Goal: Information Seeking & Learning: Compare options

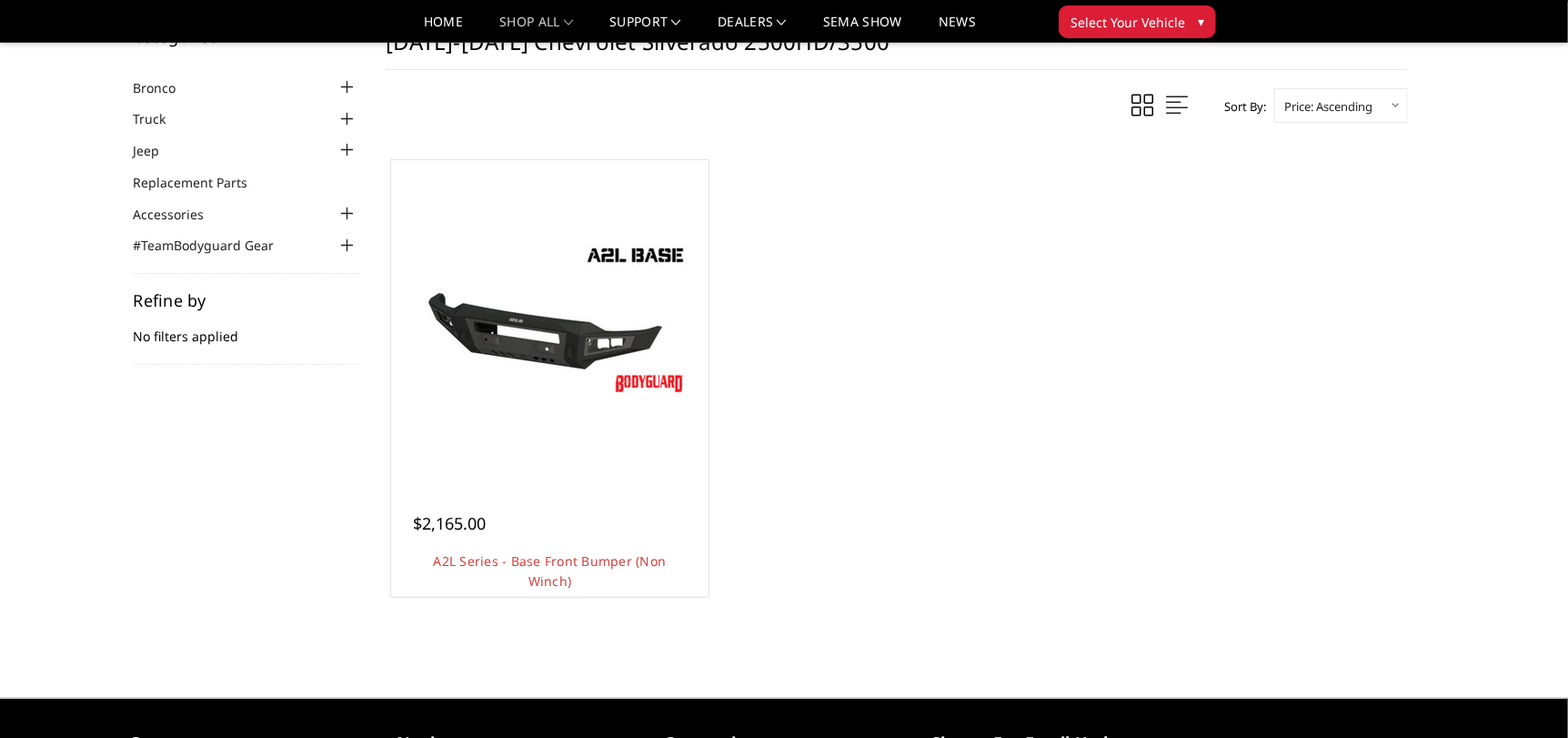
scroll to position [90, 0]
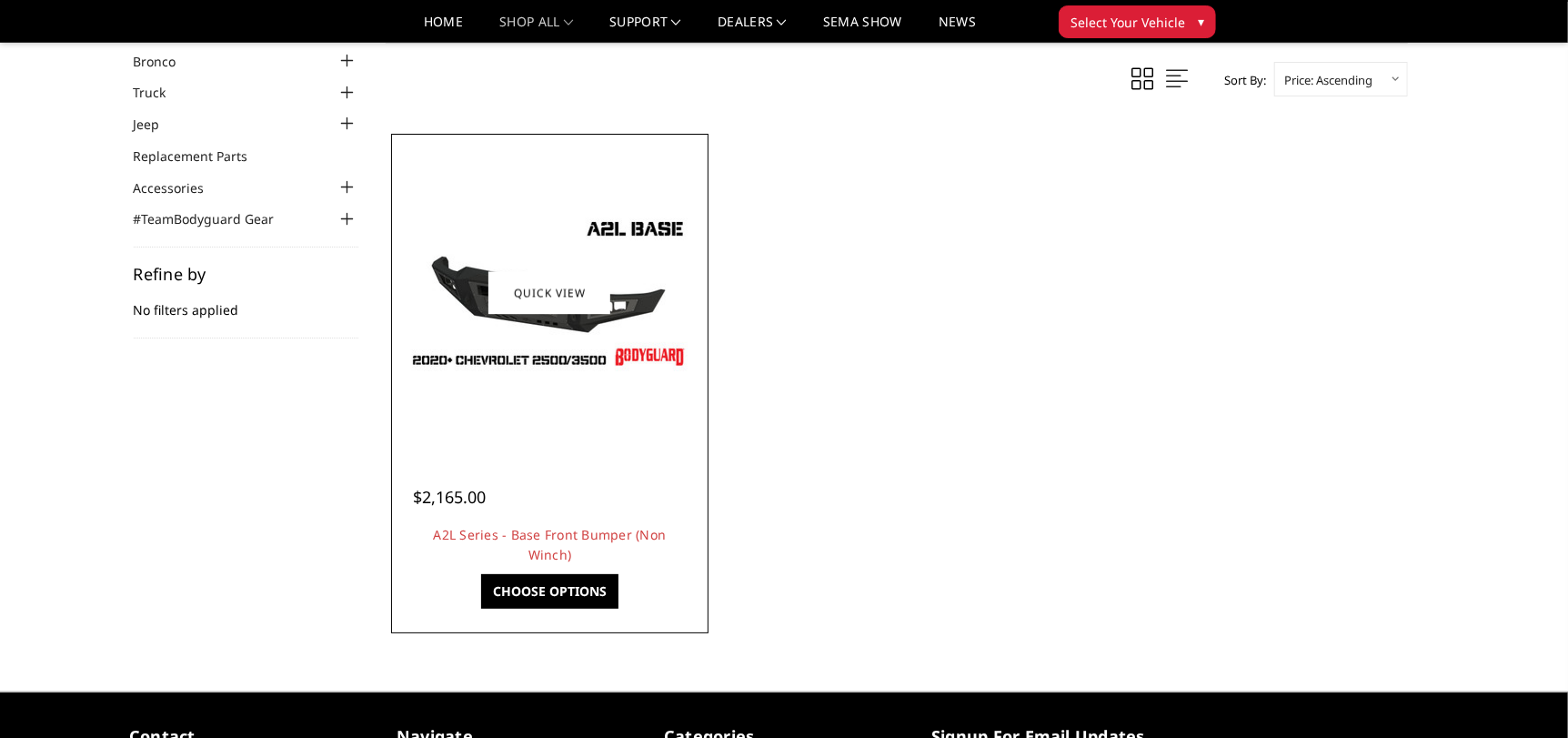
click at [588, 335] on img at bounding box center [549, 292] width 291 height 164
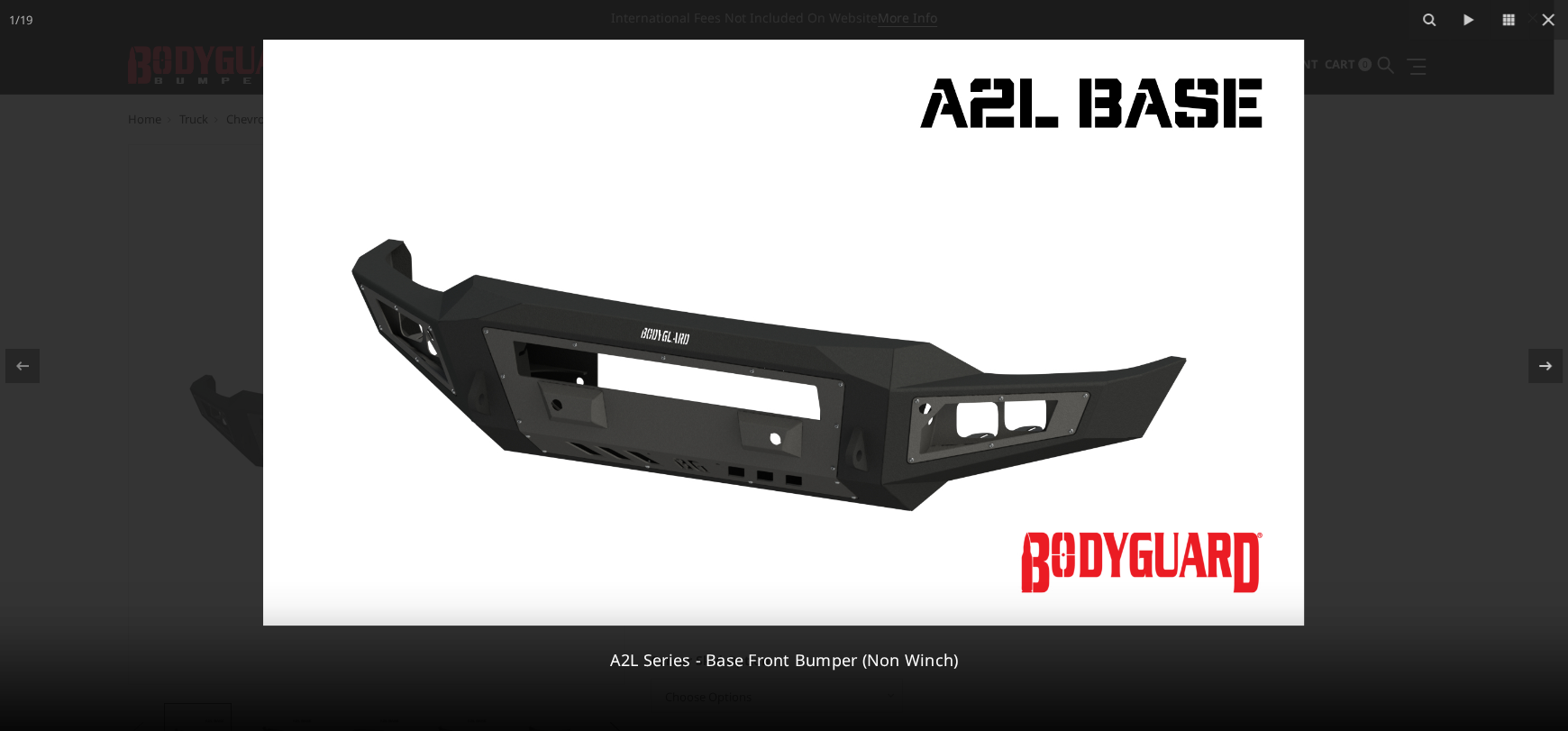
click at [789, 323] on img at bounding box center [784, 332] width 1041 height 586
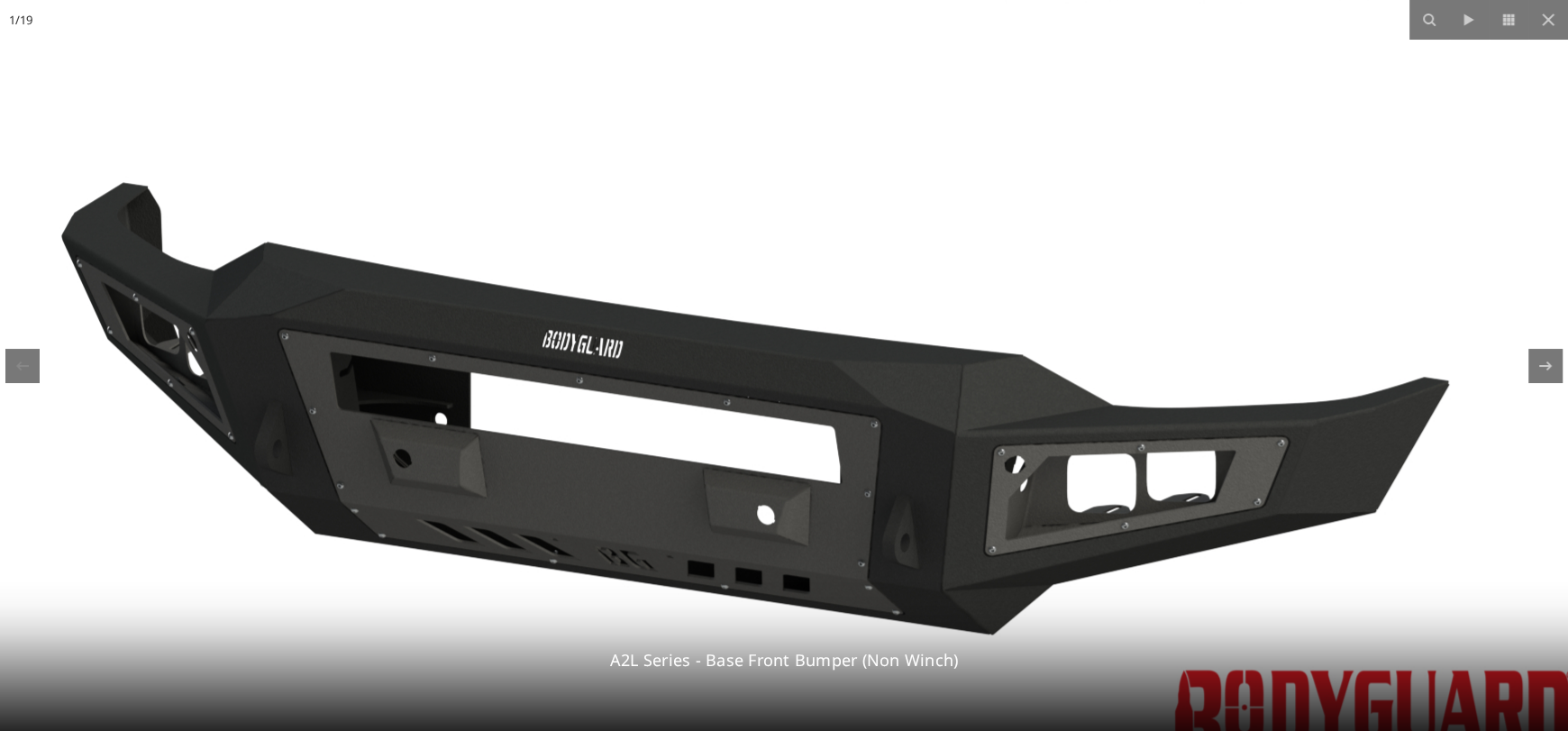
click at [801, 323] on img at bounding box center [780, 337] width 1730 height 974
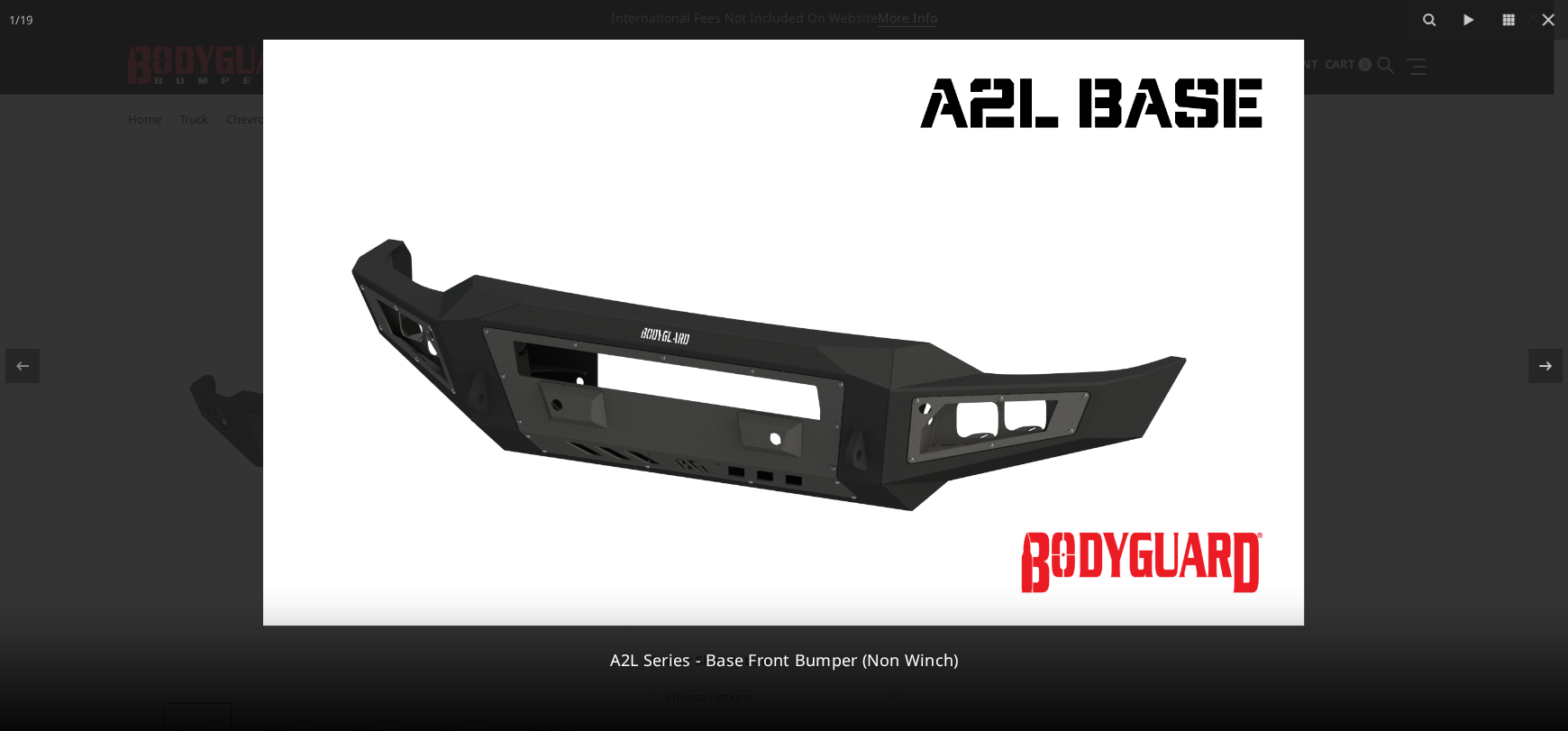
click at [1437, 301] on div at bounding box center [784, 366] width 1568 height 731
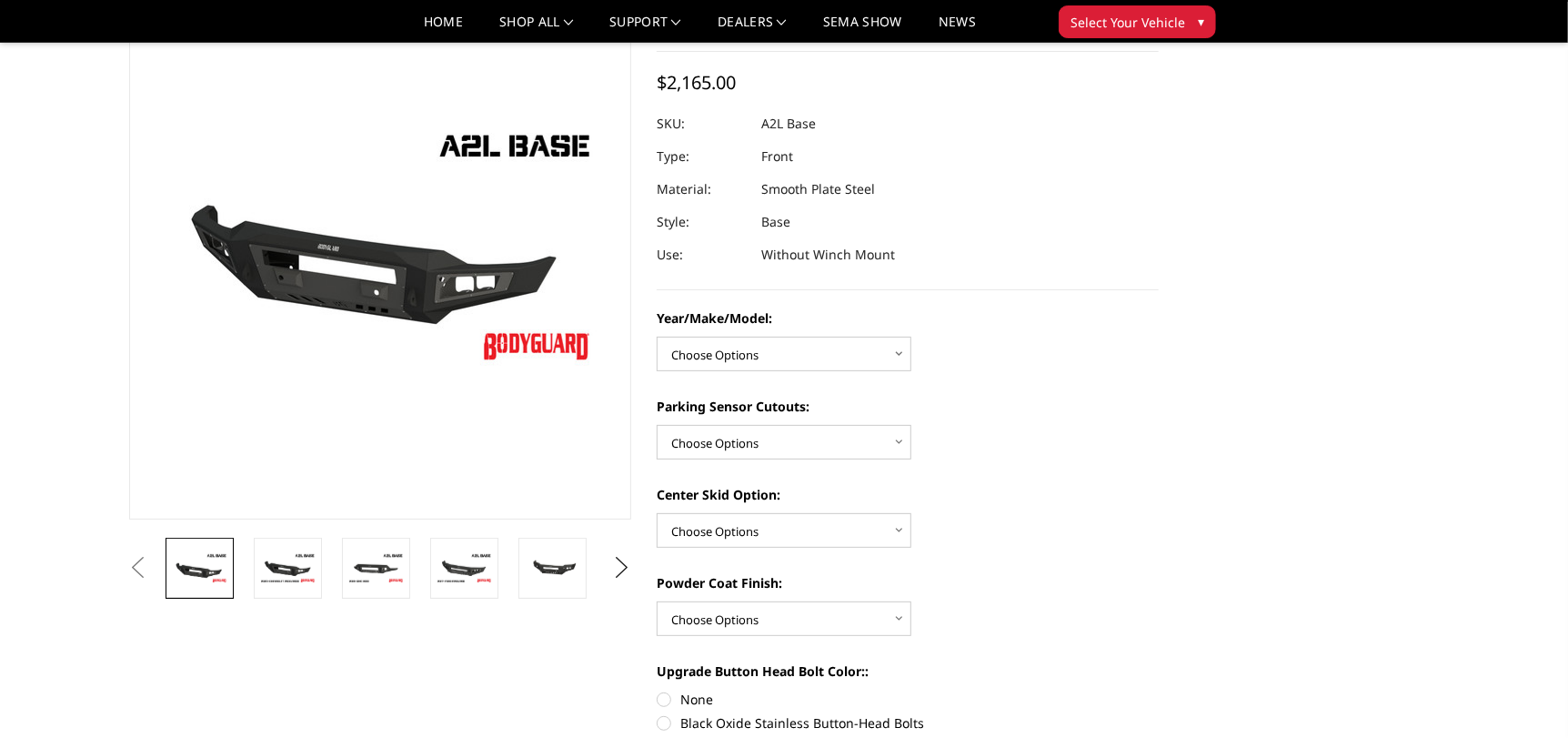
scroll to position [90, 0]
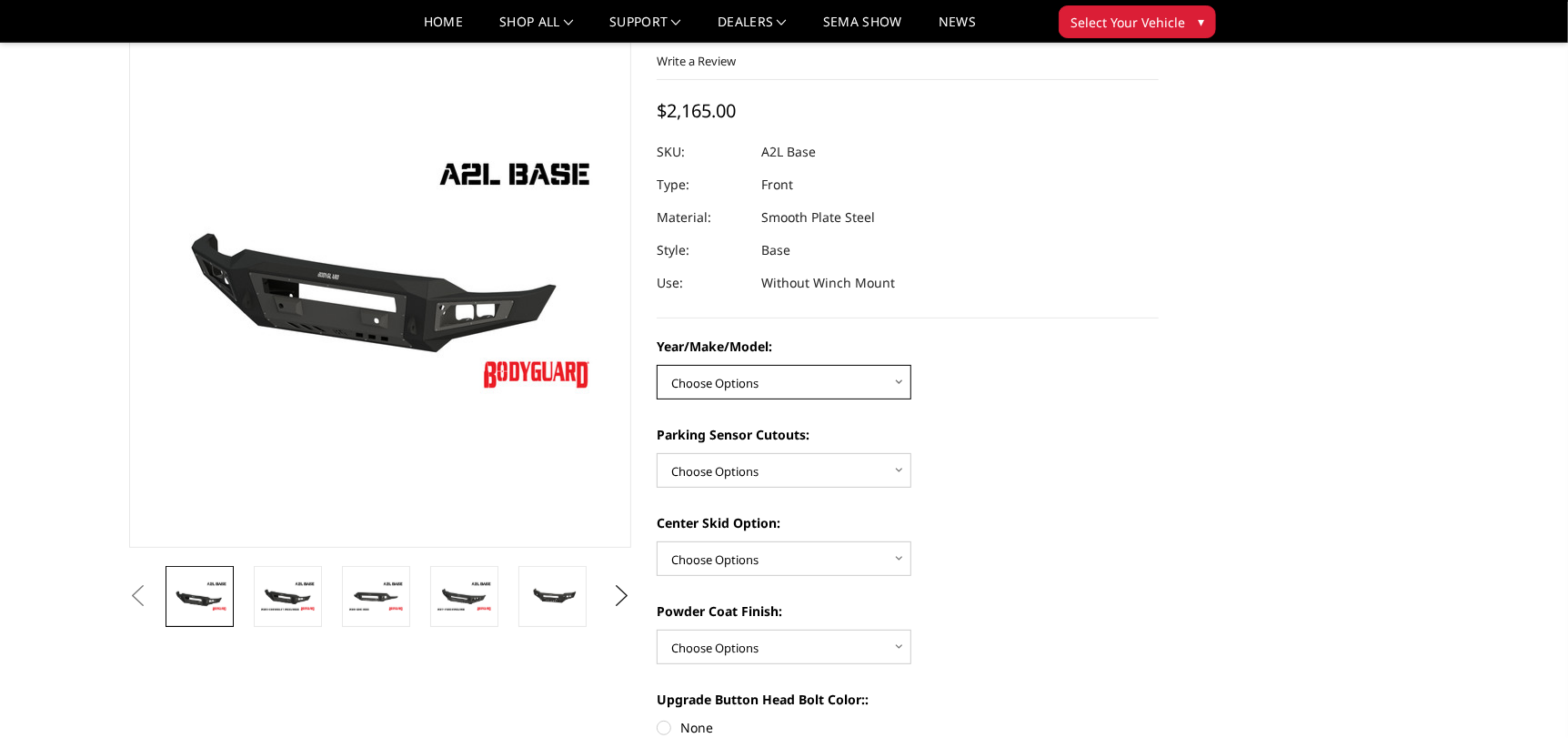
click at [813, 380] on select "Choose Options Chevrolet 15-19 2500/3500 Chevrolet 19-21 1500 Chevrolet 15-20 C…" at bounding box center [783, 382] width 254 height 35
select select "4333"
click at [656, 365] on select "Choose Options Chevrolet 15-19 2500/3500 Chevrolet 19-21 1500 Chevrolet 15-20 C…" at bounding box center [783, 382] width 254 height 35
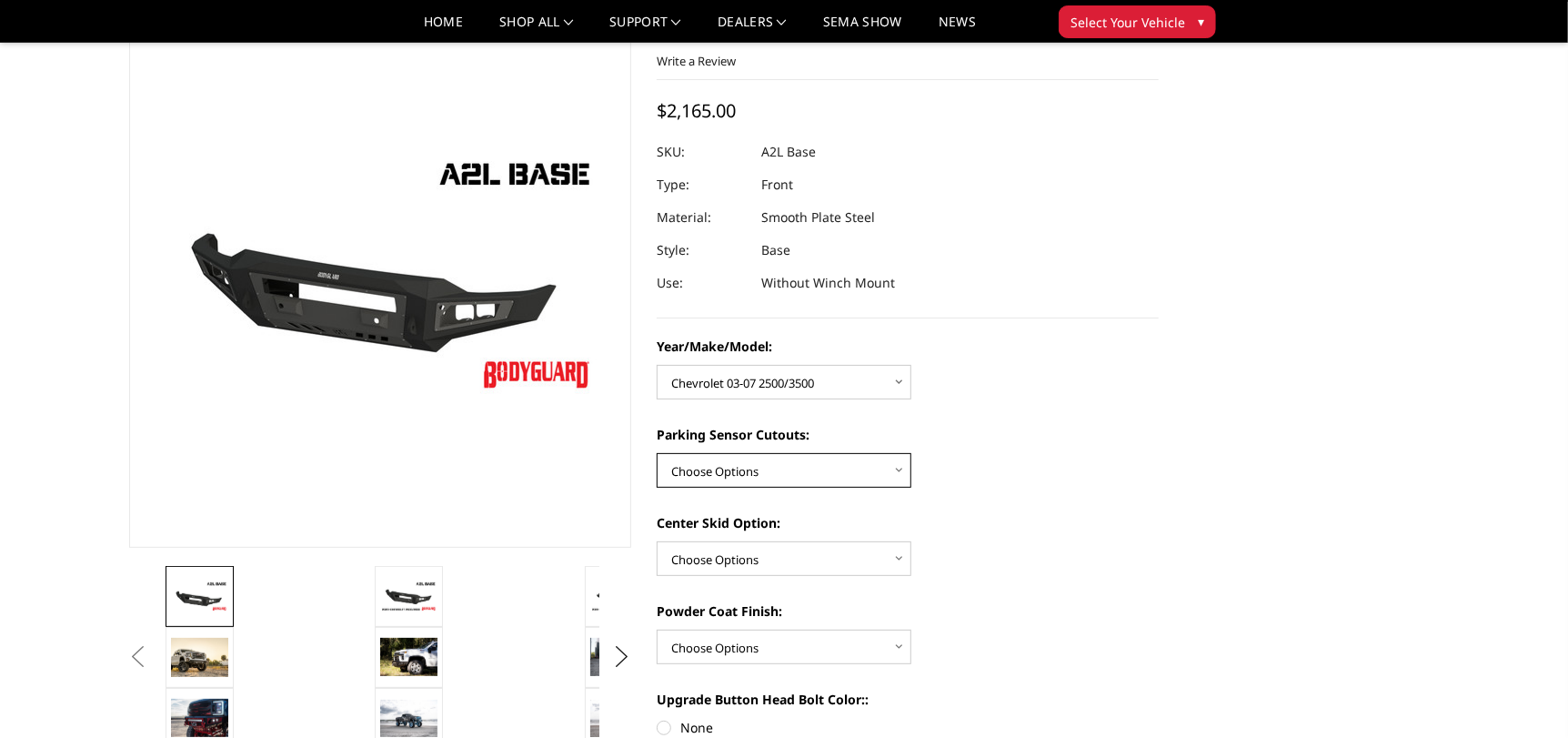
click at [829, 482] on select "Choose Options Yes - With Parking Sensor Cutouts No - Without Parking Sensor Cu…" at bounding box center [783, 470] width 254 height 35
select select "4329"
click at [656, 453] on select "Choose Options Yes - With Parking Sensor Cutouts No - Without Parking Sensor Cu…" at bounding box center [783, 470] width 254 height 35
click at [810, 555] on select "Choose Options Single Light Bar Cutout" at bounding box center [783, 558] width 254 height 35
click at [656, 541] on select "Choose Options Single Light Bar Cutout" at bounding box center [783, 558] width 254 height 35
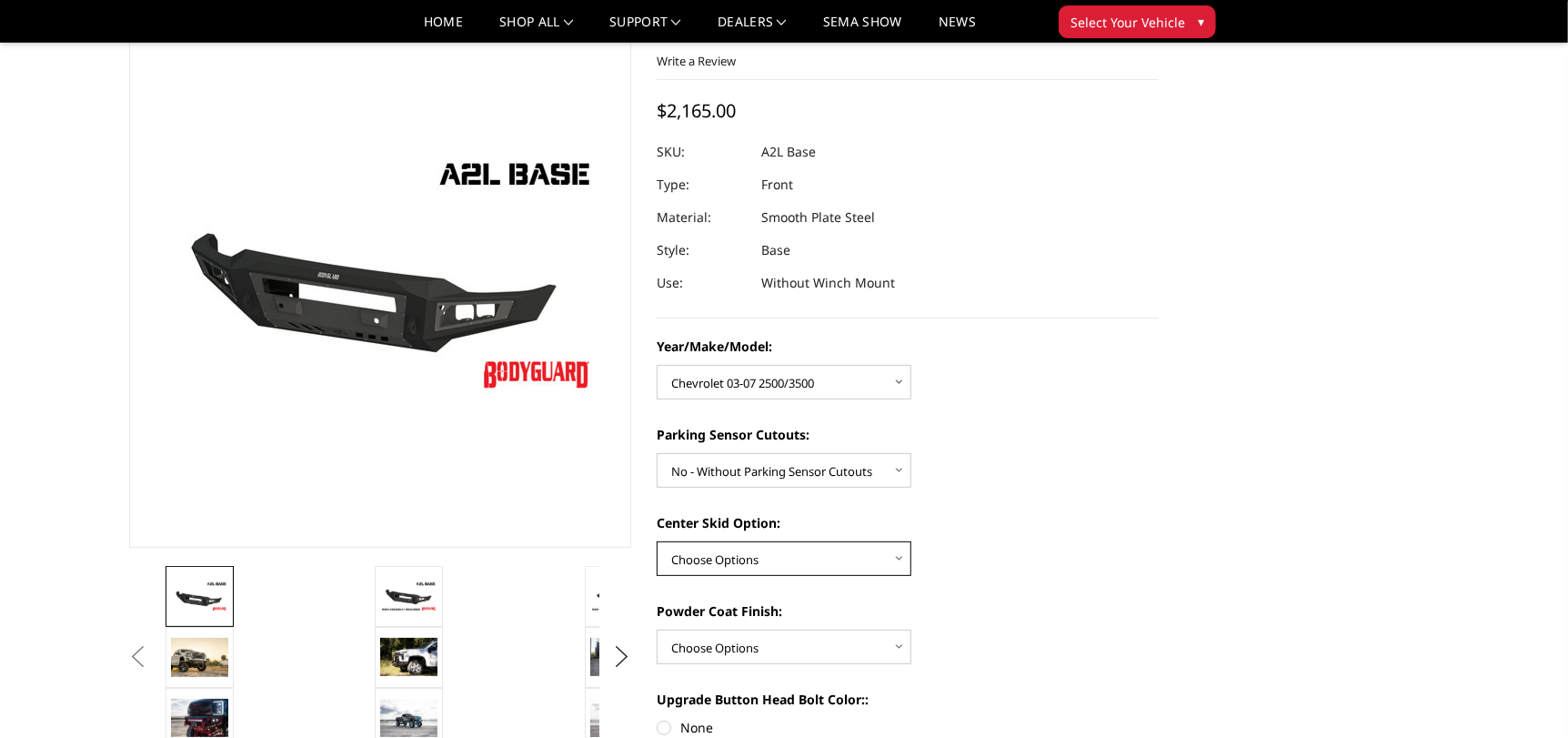
click at [771, 559] on select "Choose Options Single Light Bar Cutout" at bounding box center [783, 558] width 254 height 35
select select "4304"
click at [656, 541] on select "Choose Options Single Light Bar Cutout" at bounding box center [783, 558] width 254 height 35
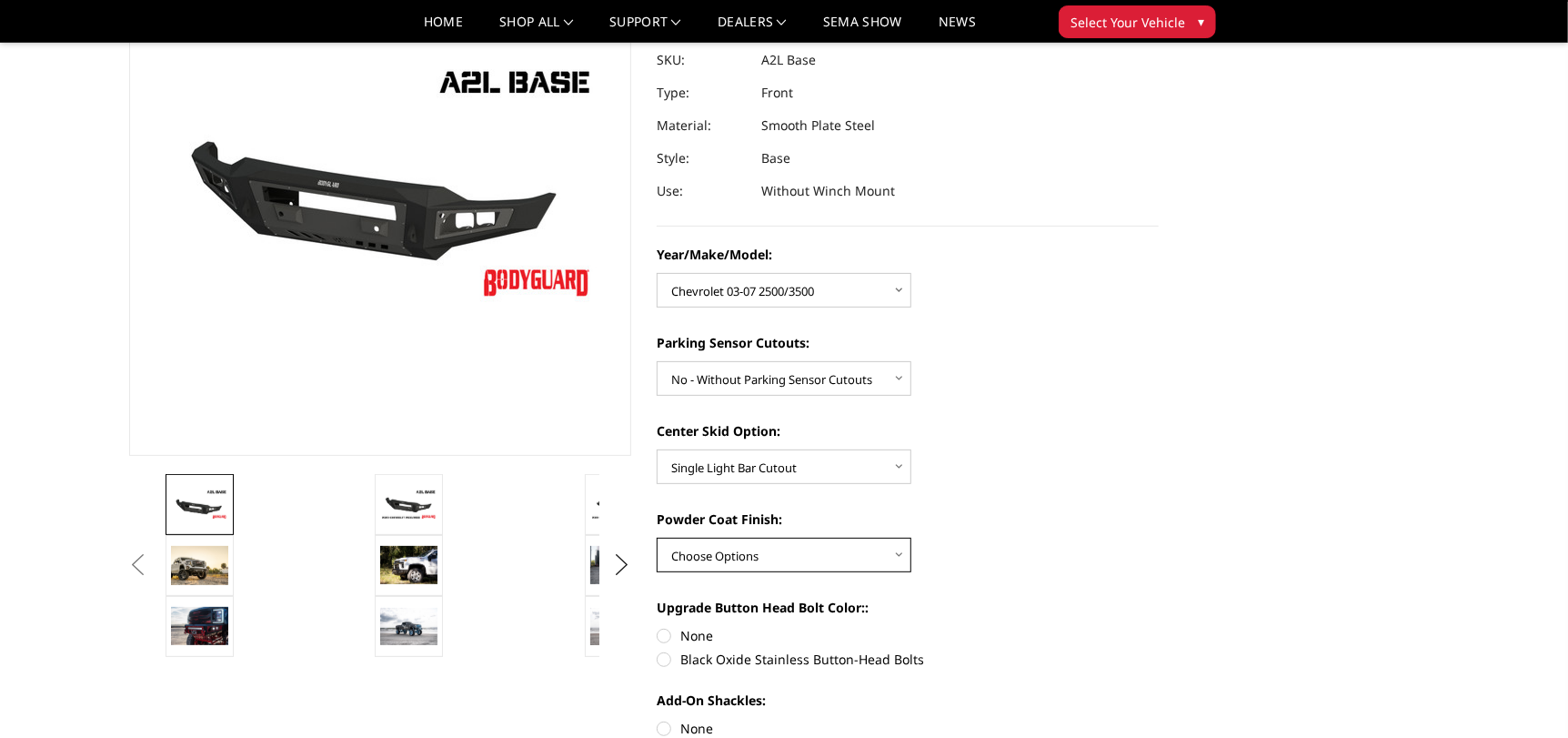
click at [755, 564] on select "Choose Options Bare metal (included) Texture Black Powder Coat" at bounding box center [783, 554] width 254 height 35
select select "4285"
click at [656, 537] on select "Choose Options Bare metal (included) Texture Black Powder Coat" at bounding box center [783, 554] width 254 height 35
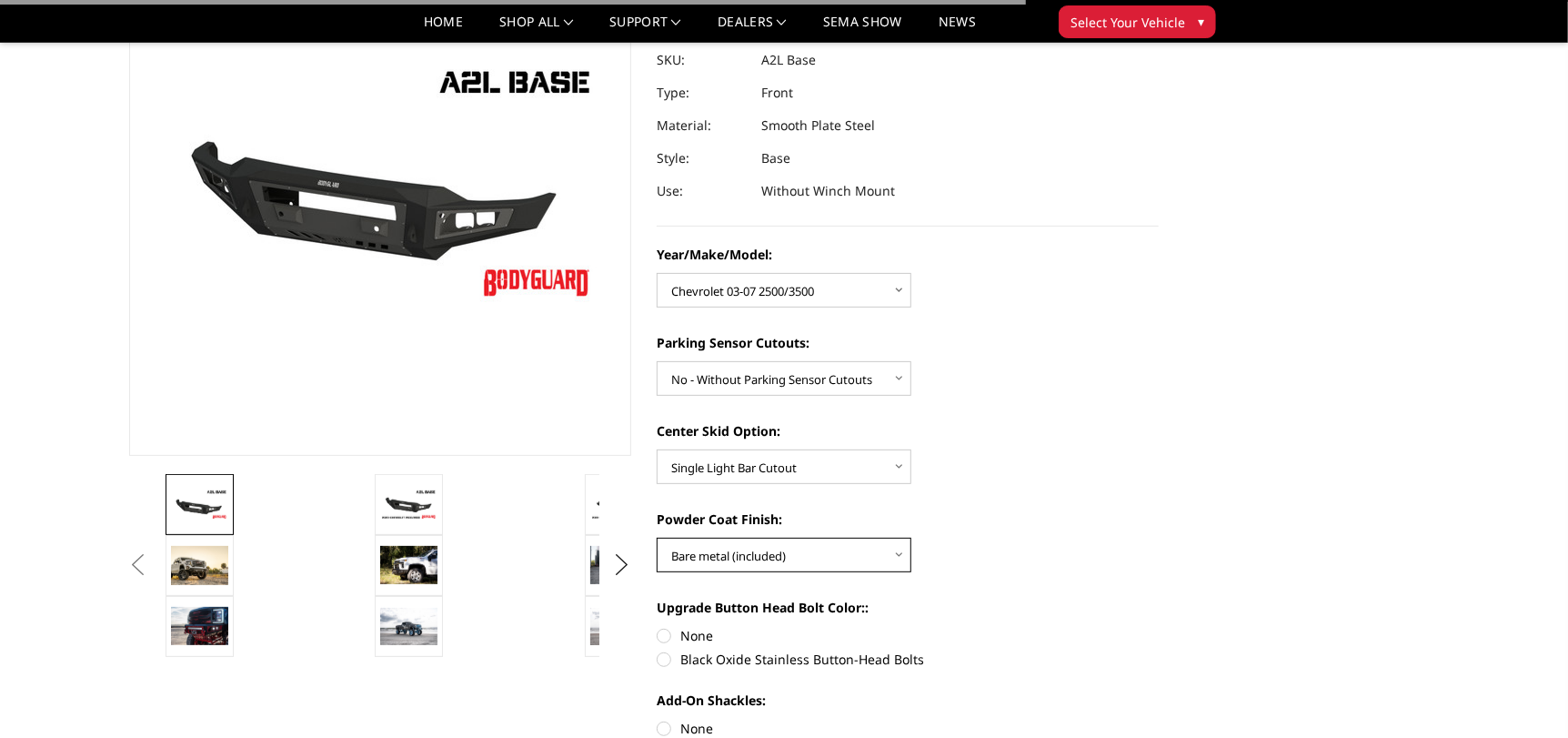
scroll to position [364, 0]
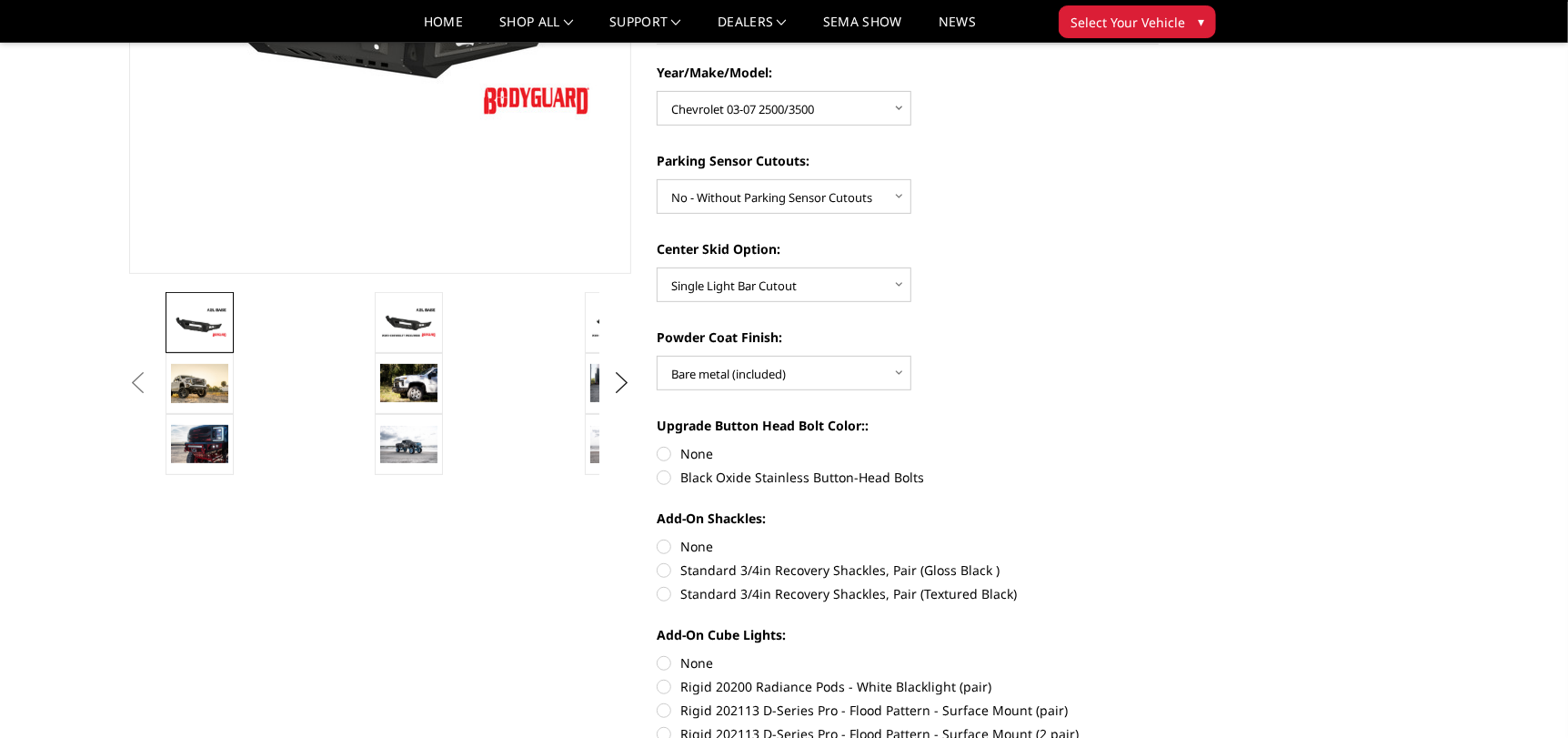
click at [688, 450] on label "None" at bounding box center [907, 453] width 502 height 19
click at [657, 445] on input "None" at bounding box center [656, 444] width 1 height 1
radio input "true"
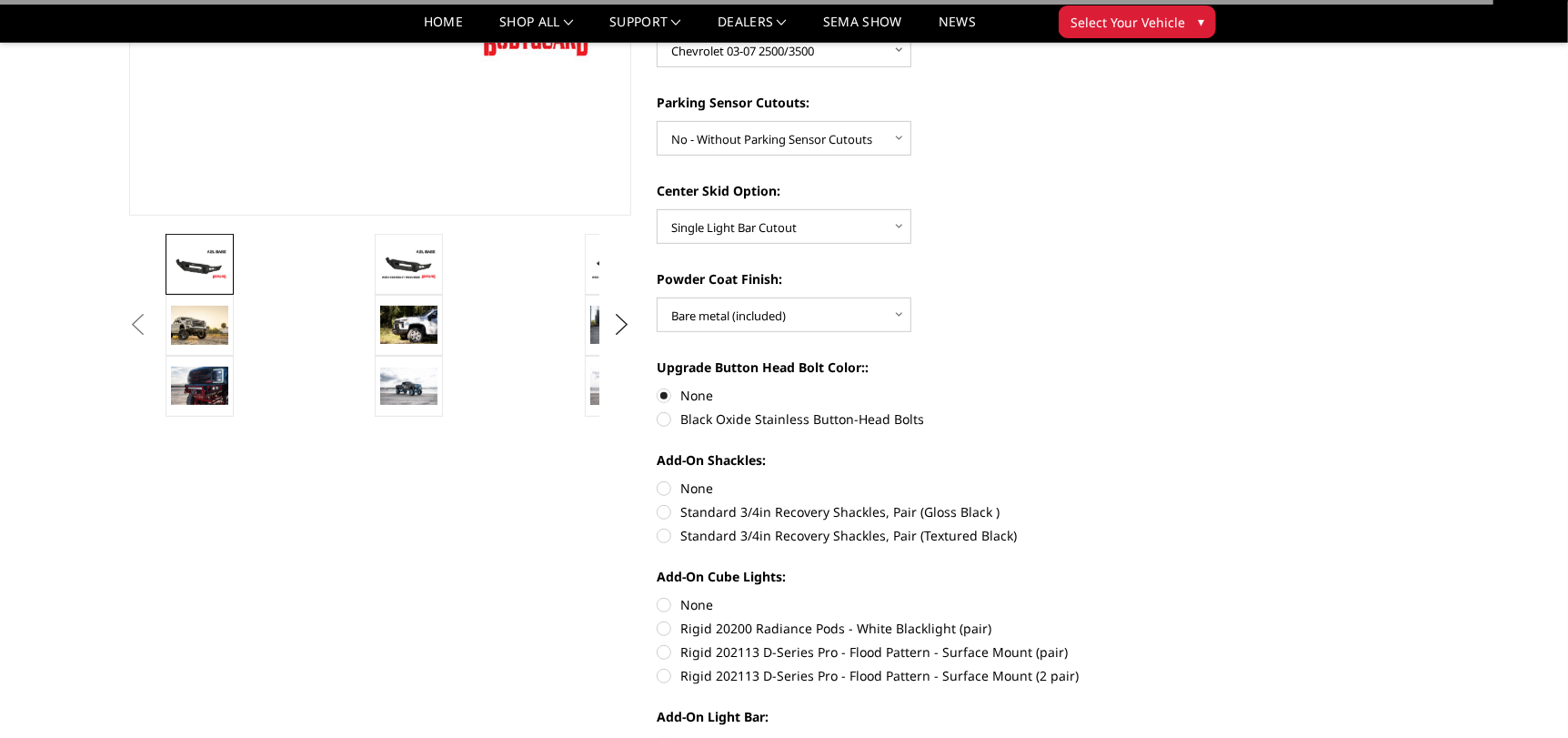
scroll to position [454, 0]
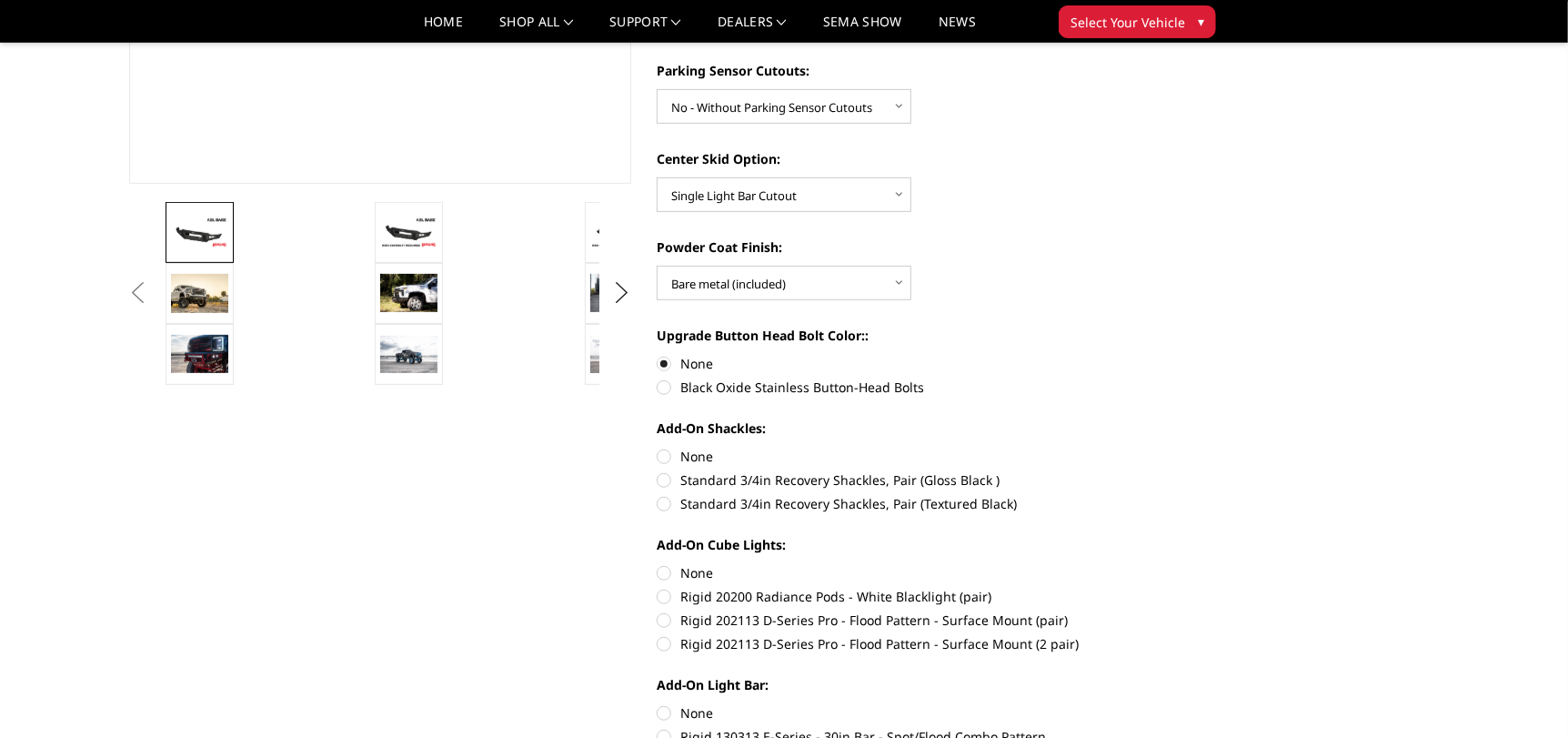
click at [840, 478] on label "Standard 3/4in Recovery Shackles, Pair (Gloss Black )" at bounding box center [907, 480] width 502 height 19
click at [1159, 448] on input "Standard 3/4in Recovery Shackles, Pair (Gloss Black )" at bounding box center [1159, 447] width 1 height 1
radio input "true"
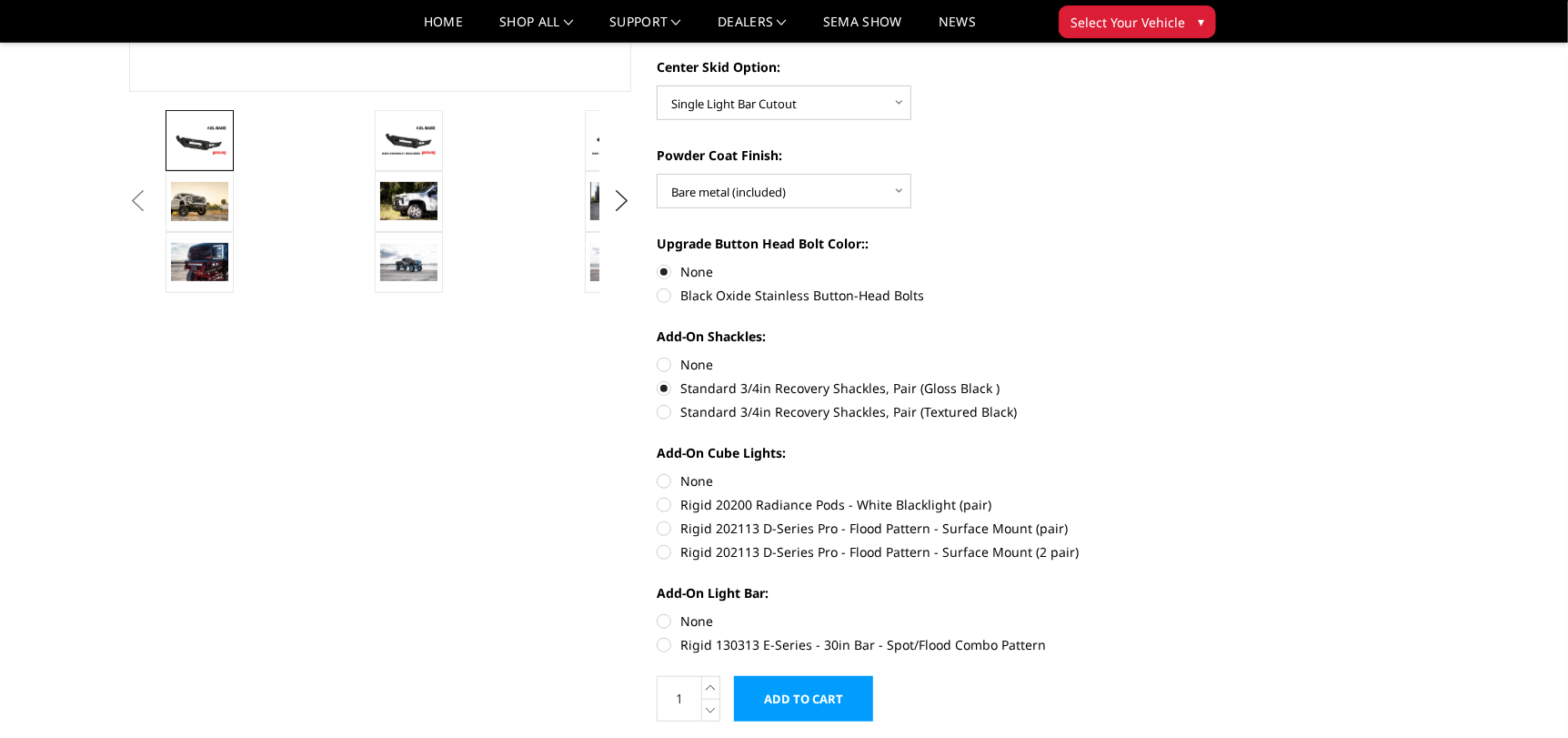
click at [706, 481] on label "None" at bounding box center [907, 481] width 502 height 19
click at [657, 472] on input "None" at bounding box center [656, 471] width 1 height 1
radio input "true"
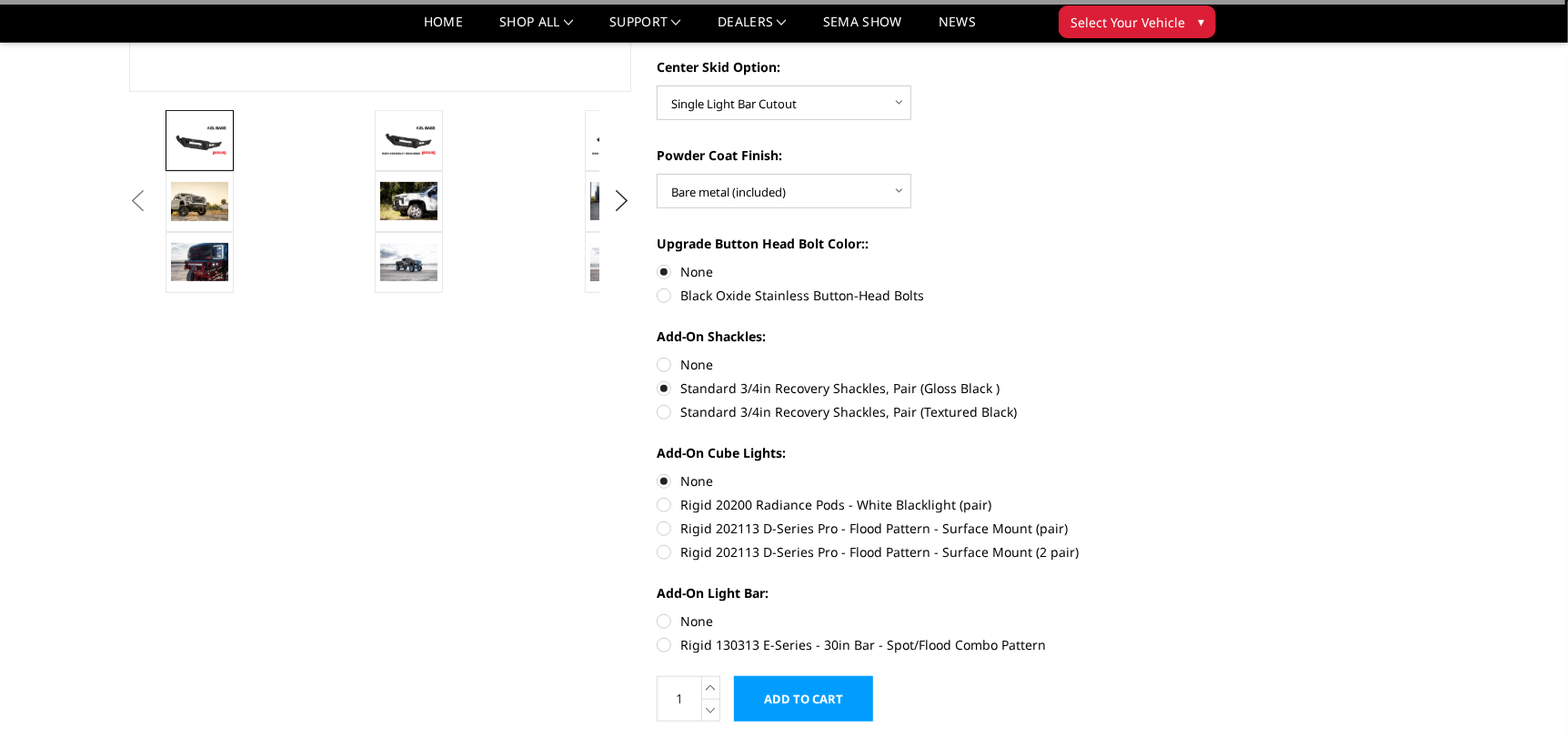
scroll to position [637, 0]
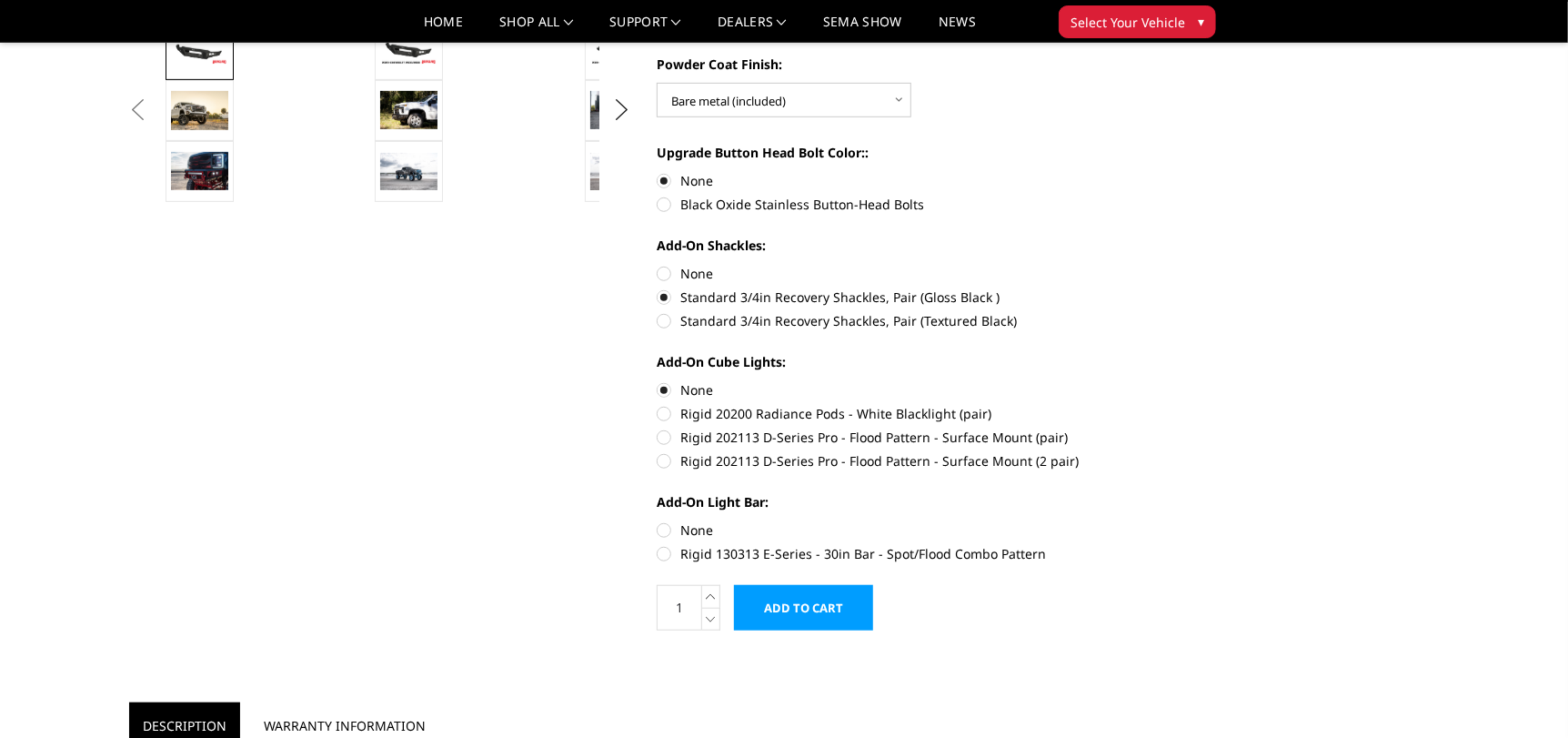
click at [691, 530] on label "None" at bounding box center [907, 530] width 502 height 19
click at [657, 521] on input "None" at bounding box center [656, 520] width 1 height 1
radio input "true"
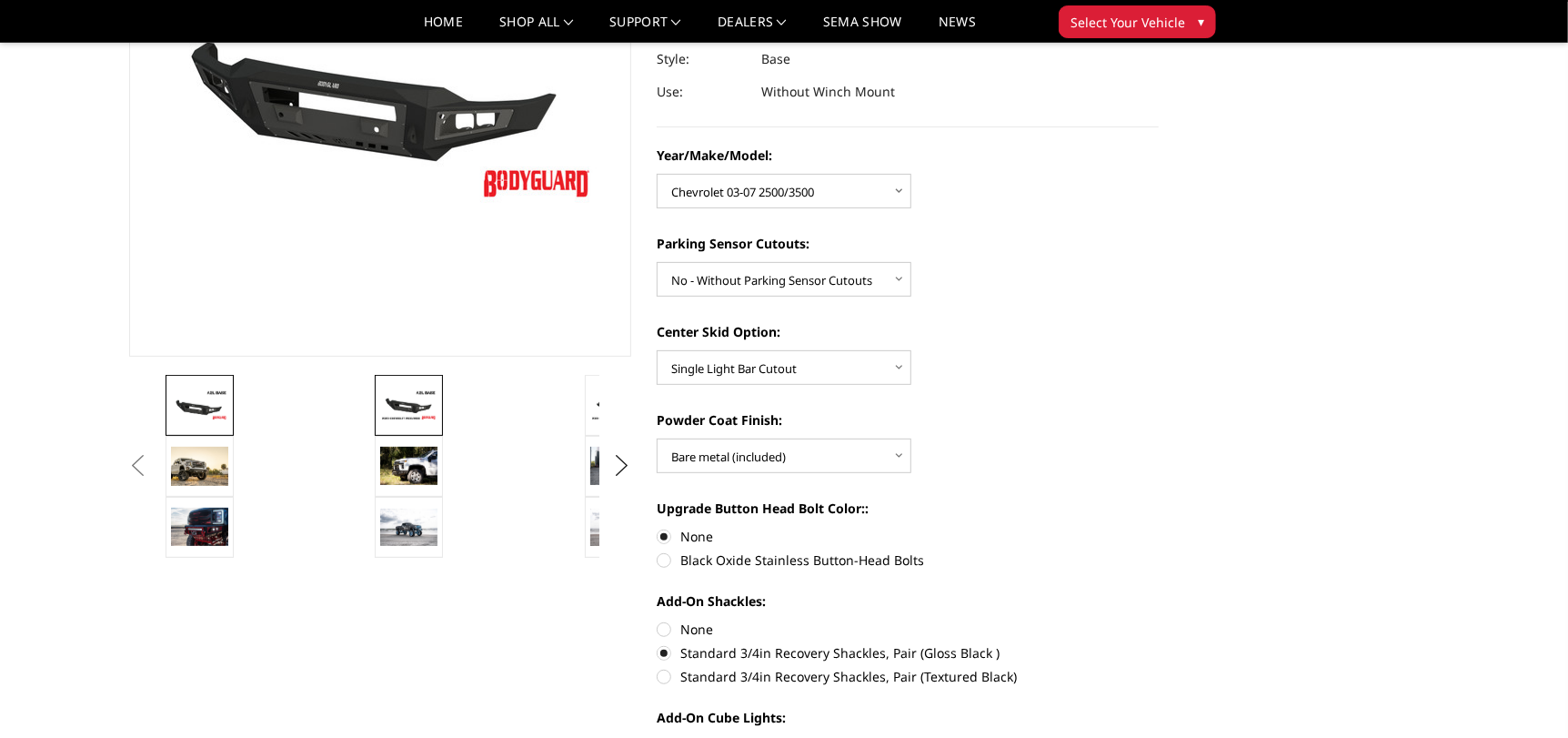
scroll to position [272, 0]
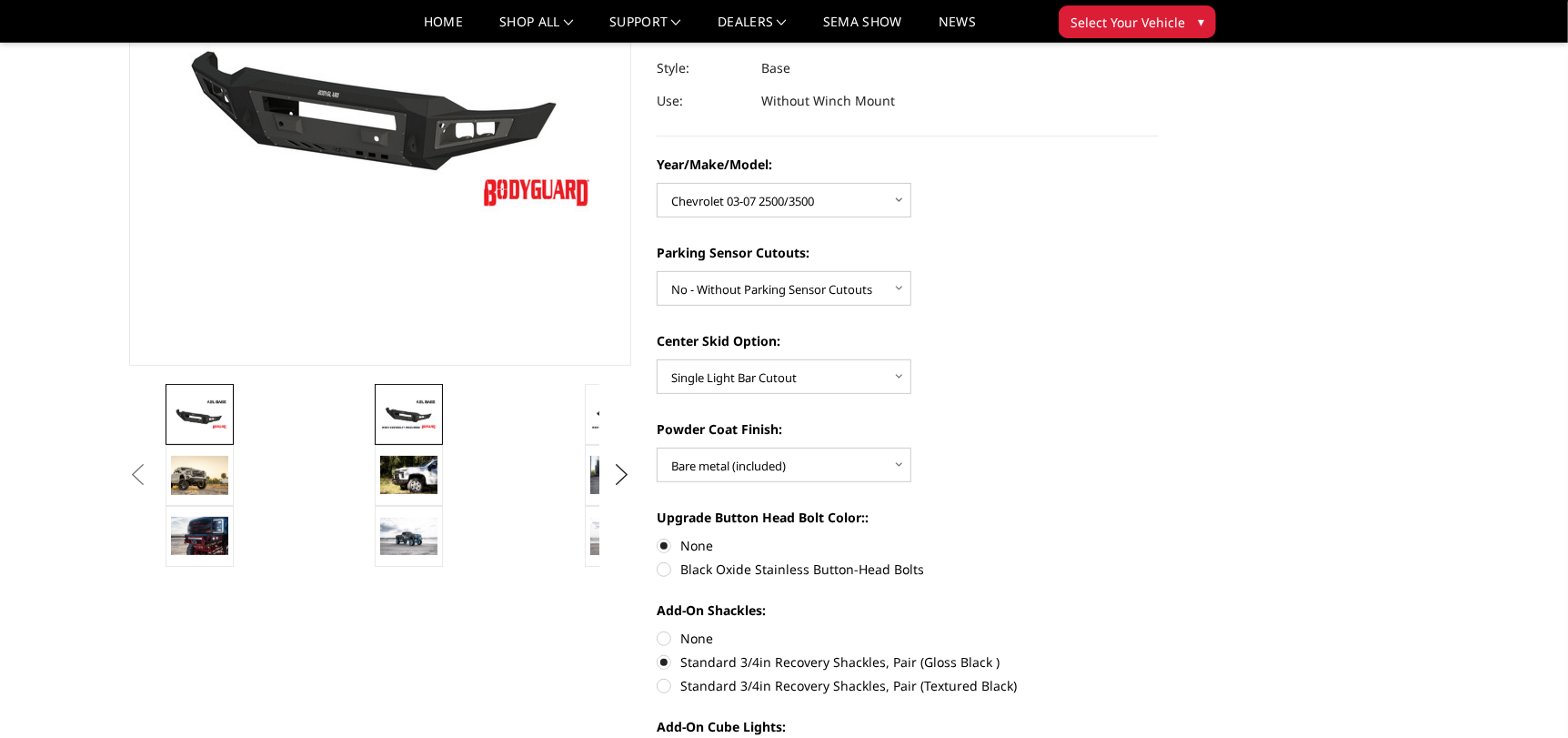
click at [410, 415] on img at bounding box center [409, 414] width 58 height 32
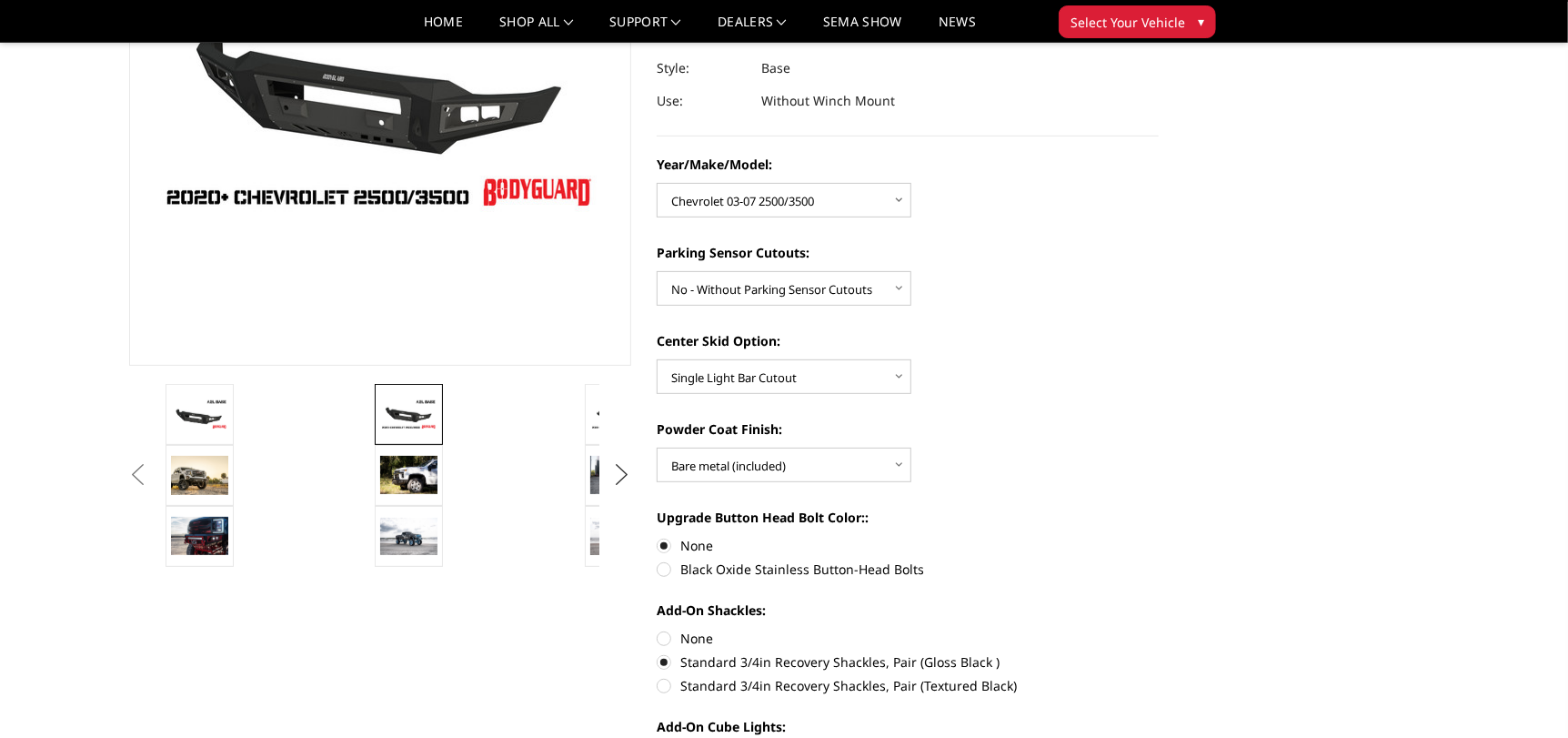
click at [628, 465] on button "Next" at bounding box center [621, 475] width 27 height 27
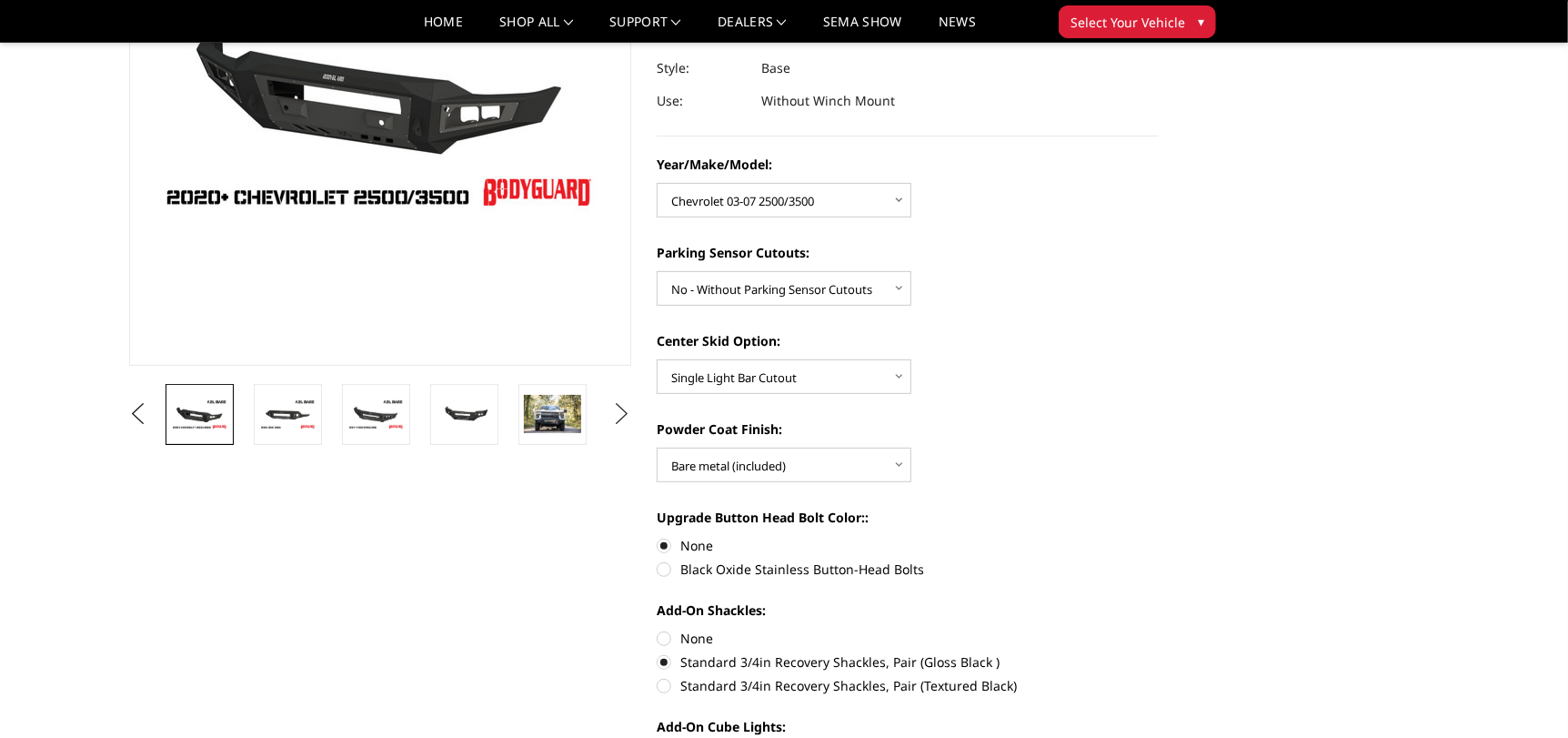
click at [617, 419] on button "Next" at bounding box center [621, 413] width 27 height 27
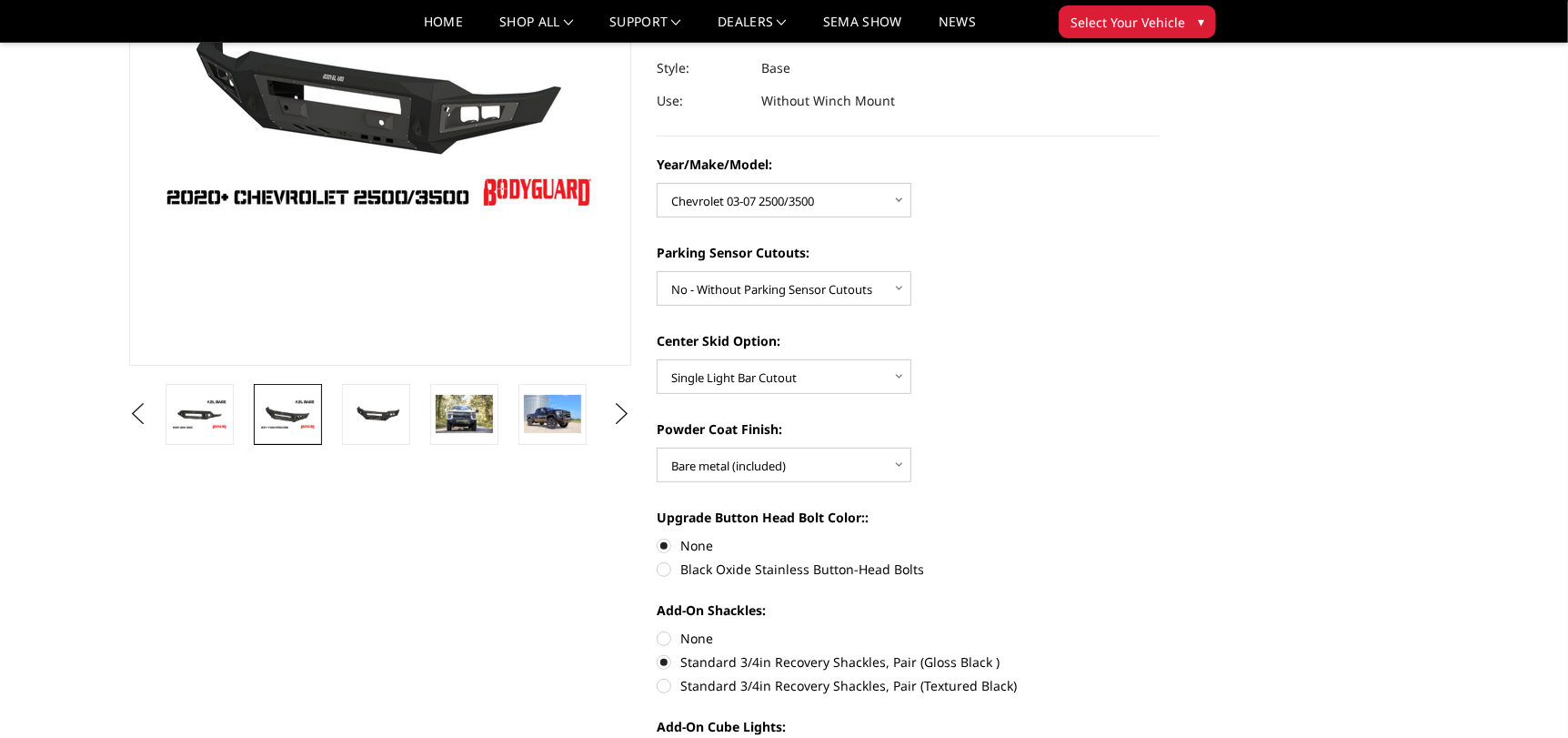
click at [293, 426] on img at bounding box center [287, 414] width 58 height 32
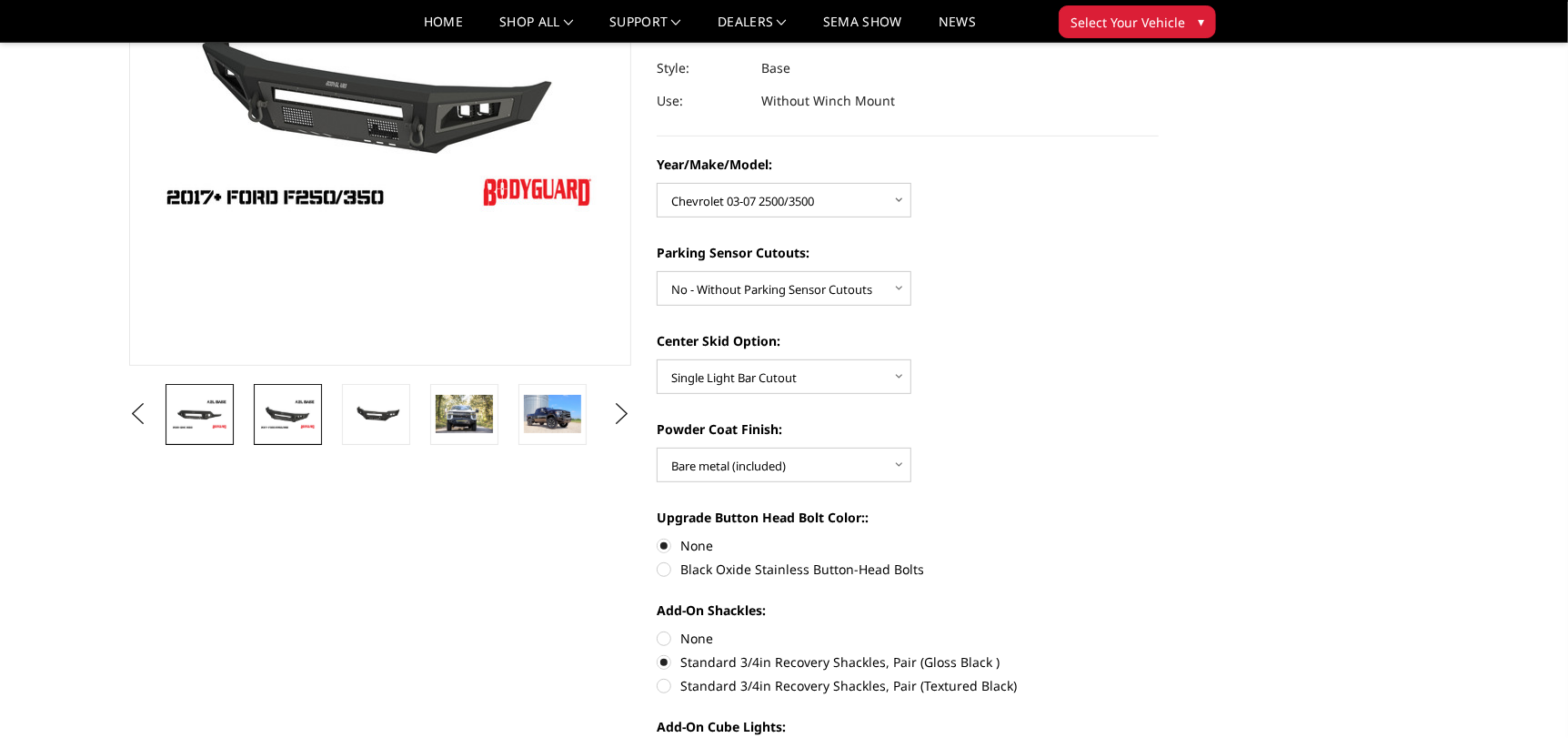
click at [210, 424] on img at bounding box center [200, 414] width 58 height 32
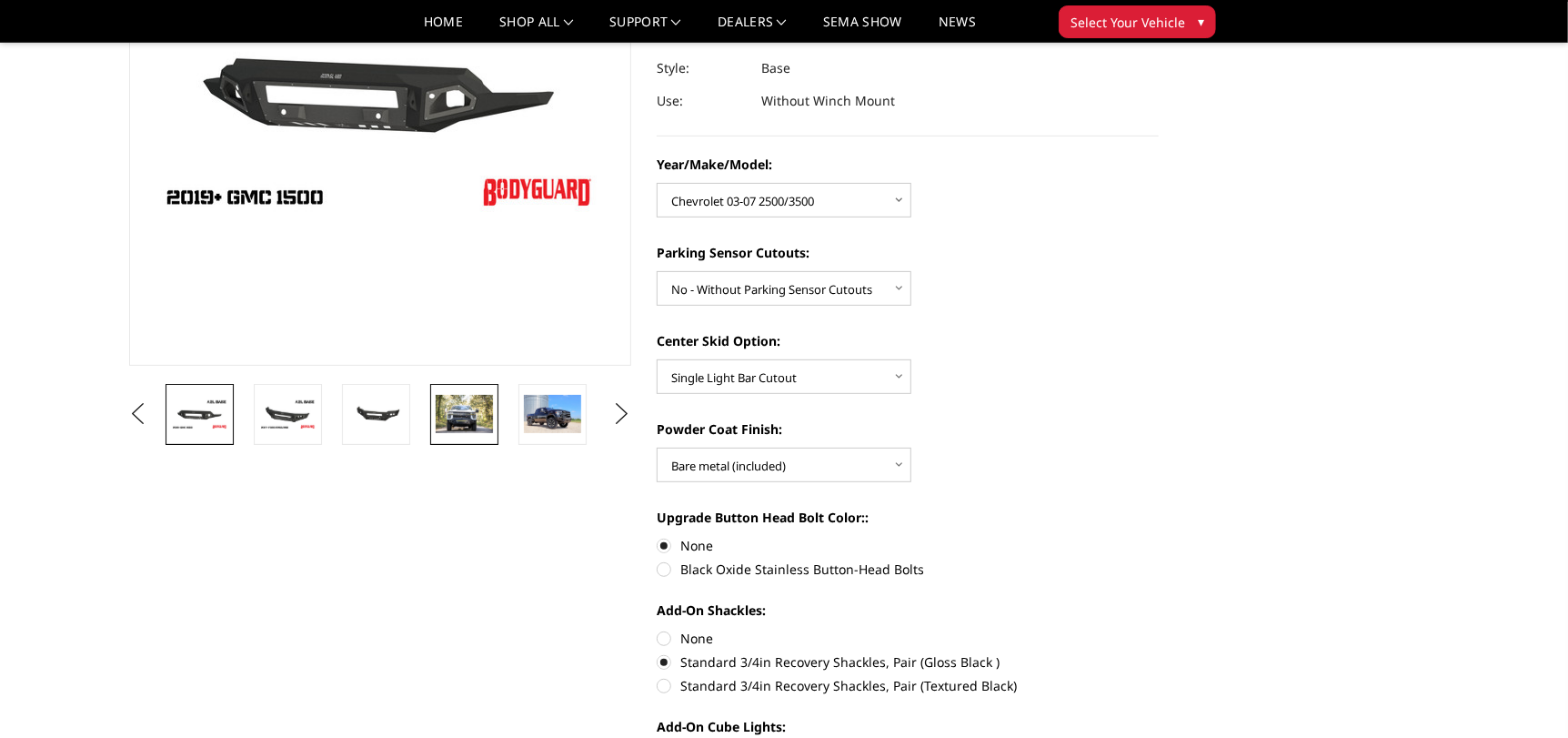
click at [487, 414] on img at bounding box center [464, 413] width 58 height 38
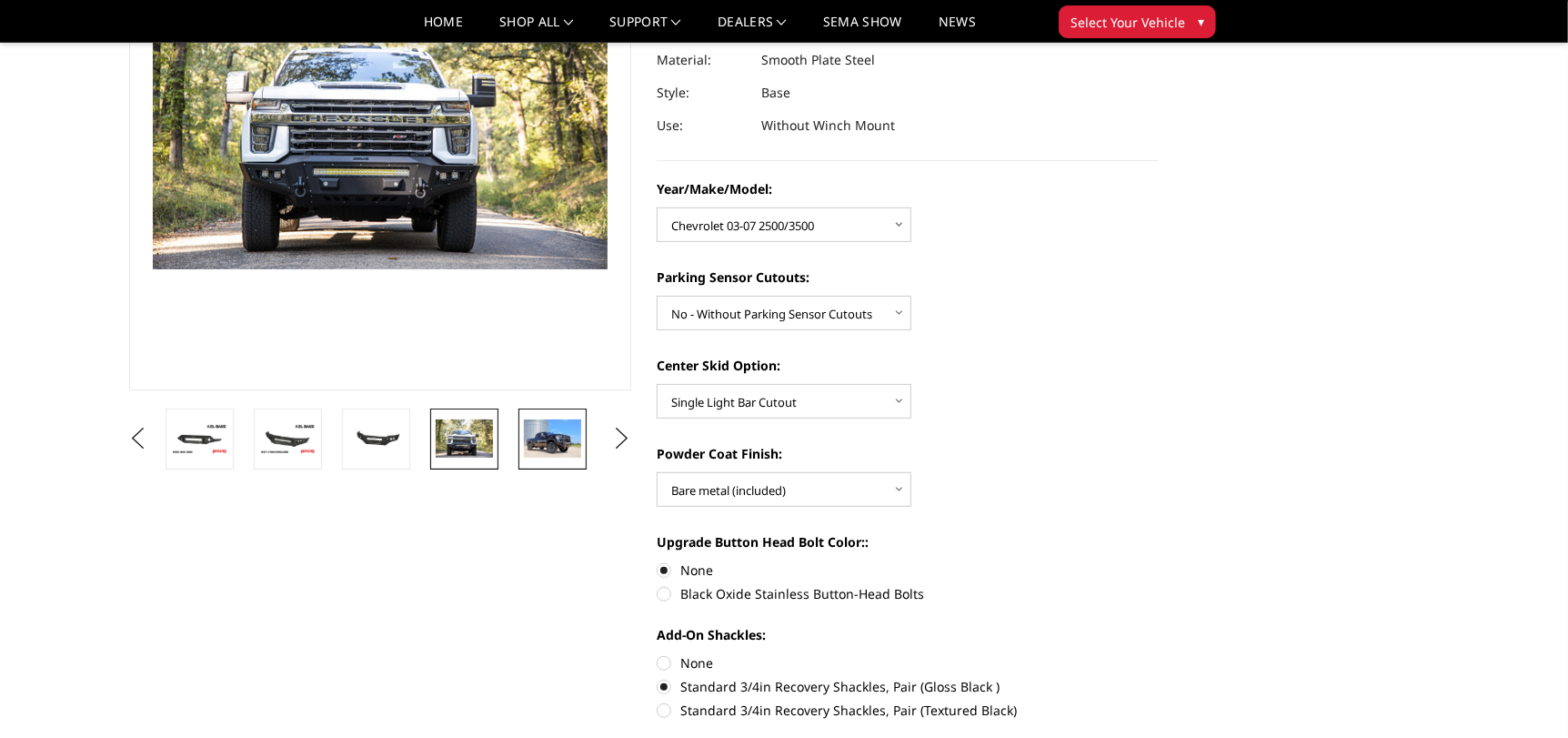
click at [543, 435] on img at bounding box center [552, 438] width 58 height 38
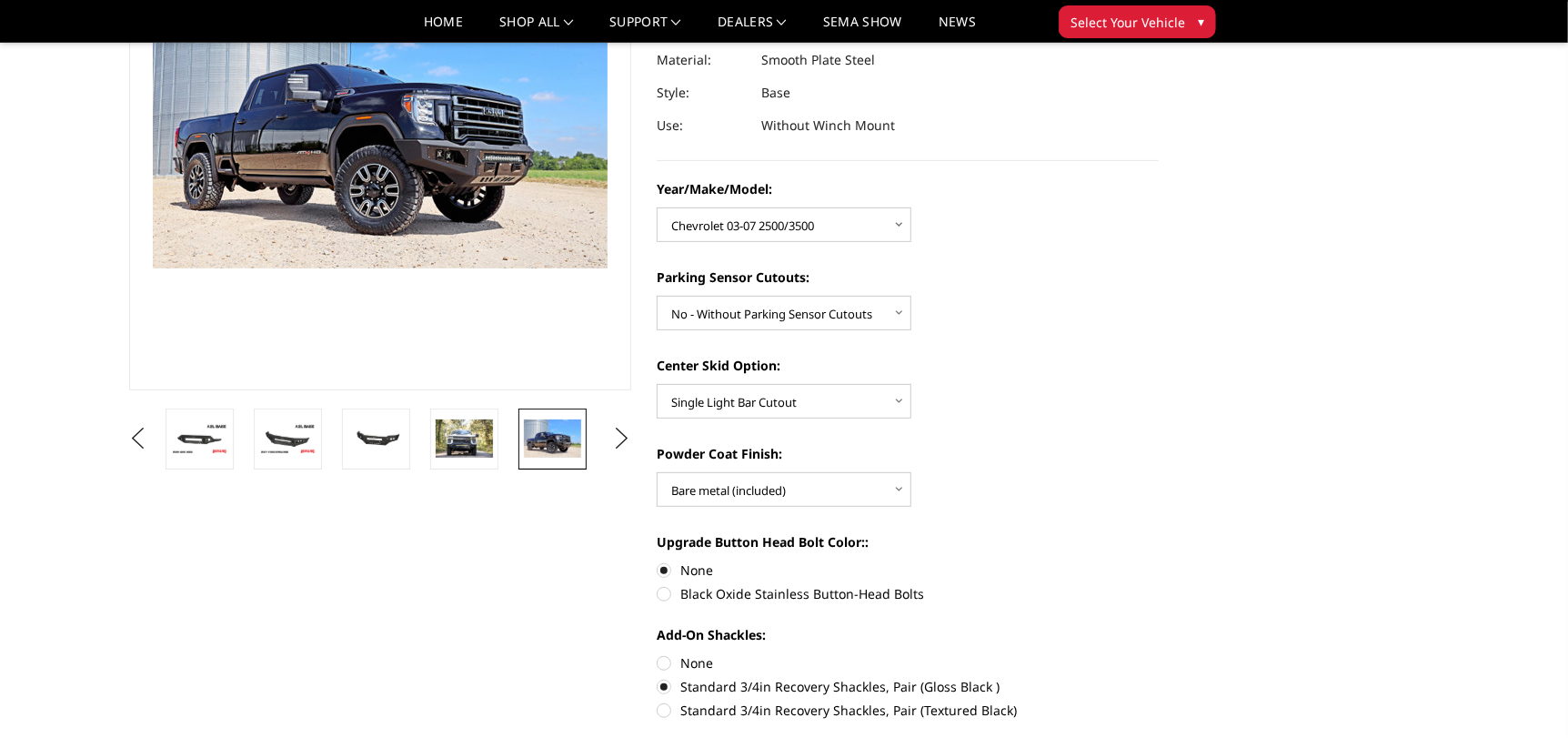
scroll to position [249, 0]
click at [624, 440] on button "Next" at bounding box center [621, 437] width 27 height 27
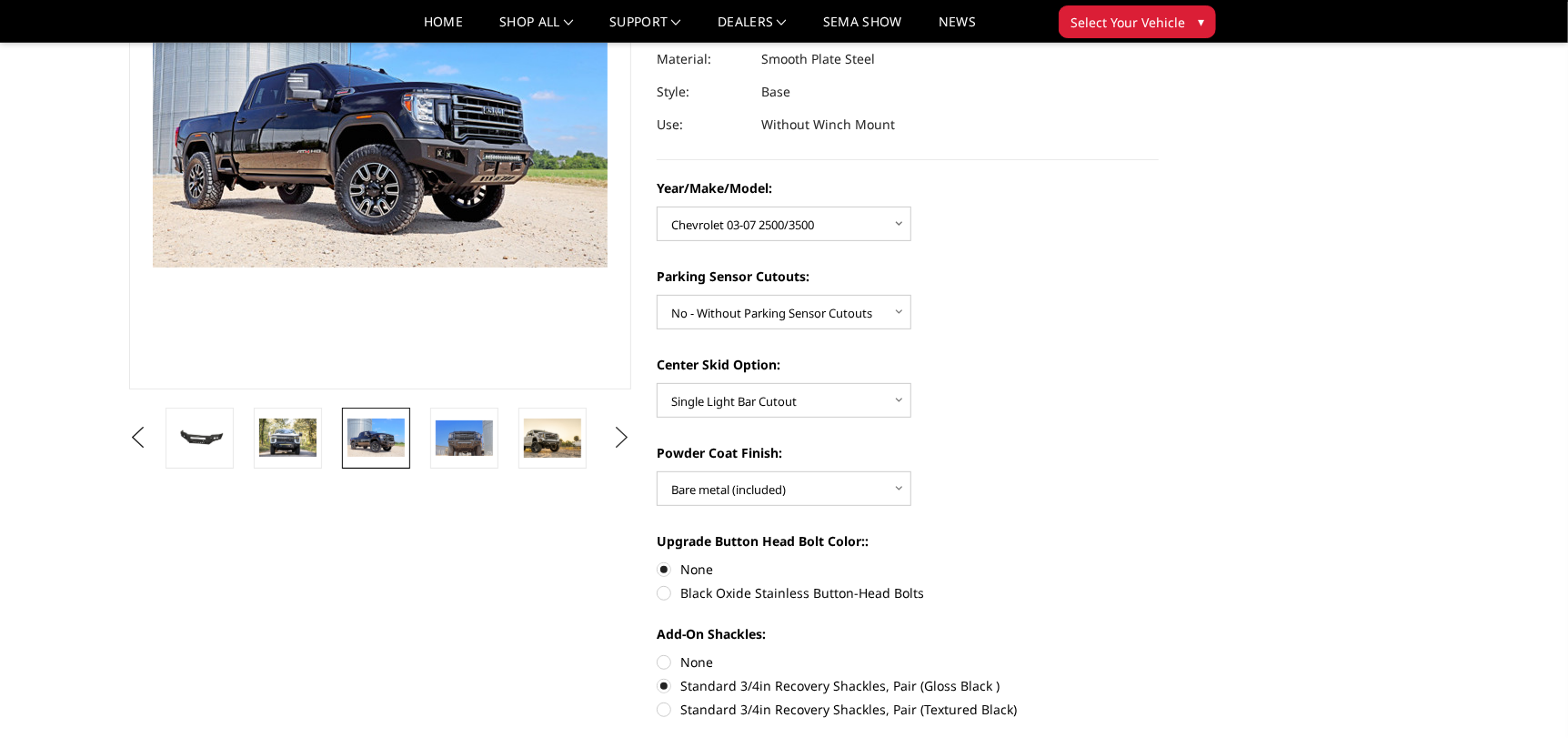
click at [624, 440] on button "Next" at bounding box center [621, 437] width 27 height 27
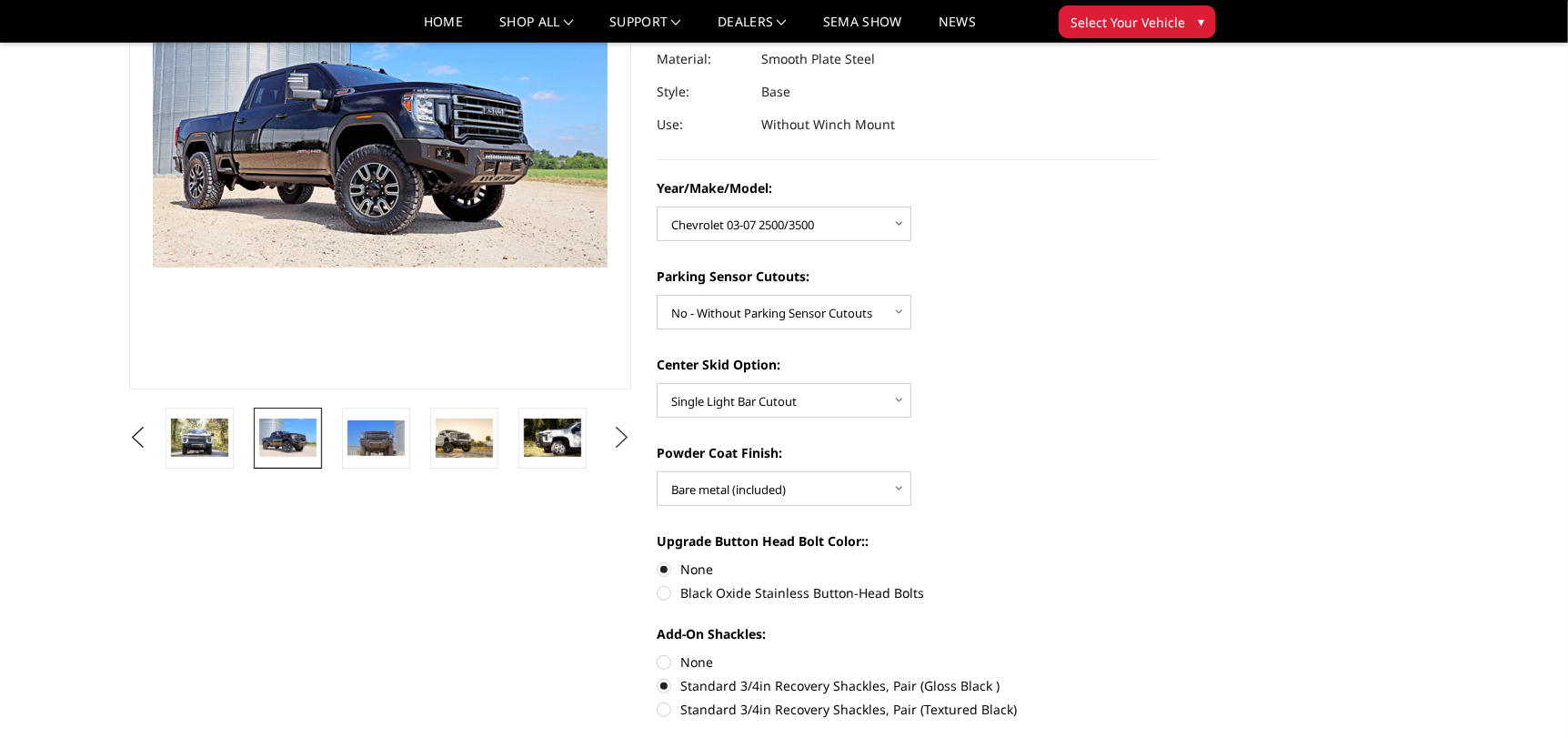
click at [624, 440] on button "Next" at bounding box center [621, 437] width 27 height 27
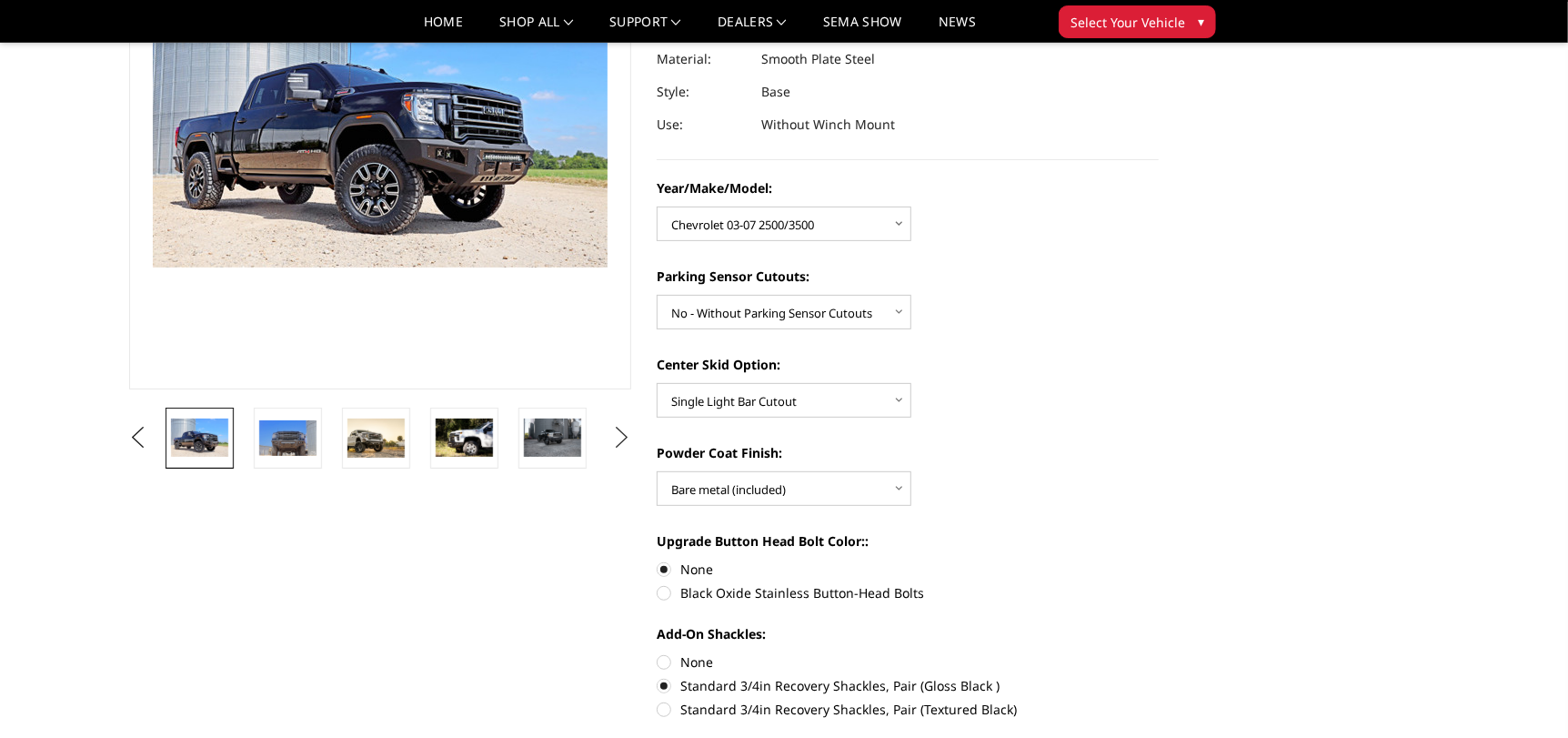
click at [624, 440] on button "Next" at bounding box center [621, 437] width 27 height 27
click at [135, 436] on button "Previous" at bounding box center [138, 437] width 27 height 27
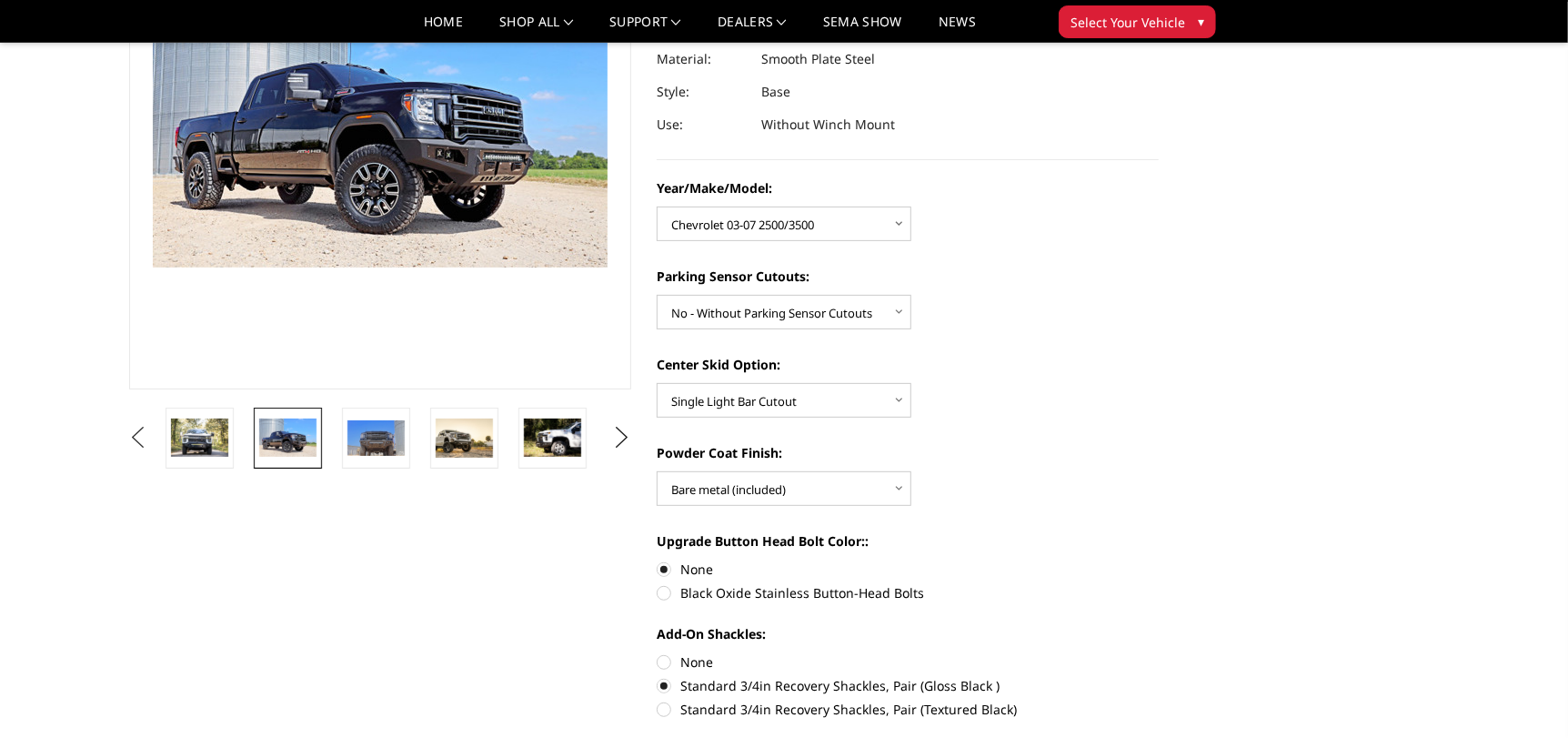
click at [135, 436] on button "Previous" at bounding box center [138, 437] width 27 height 27
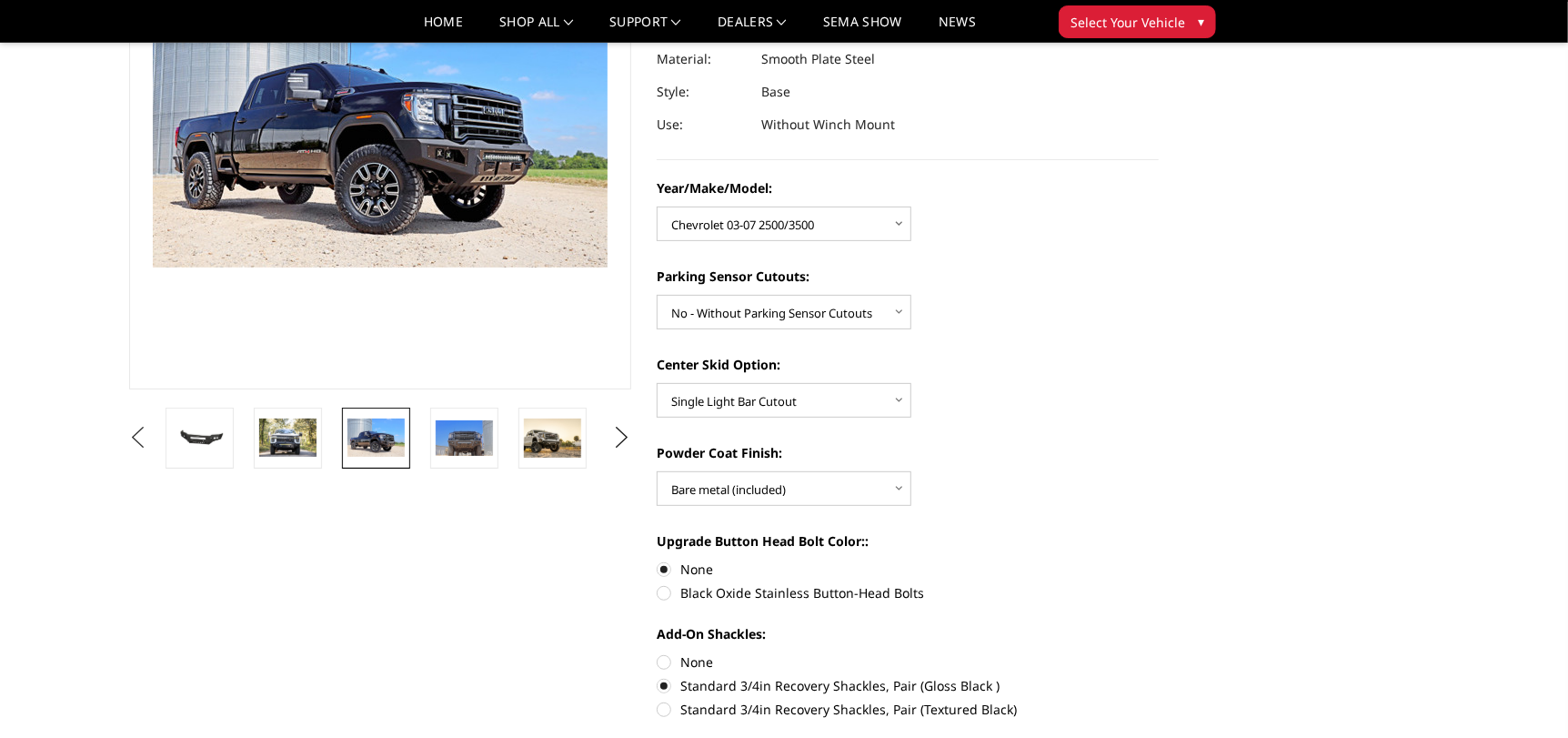
click at [135, 436] on button "Previous" at bounding box center [138, 437] width 27 height 27
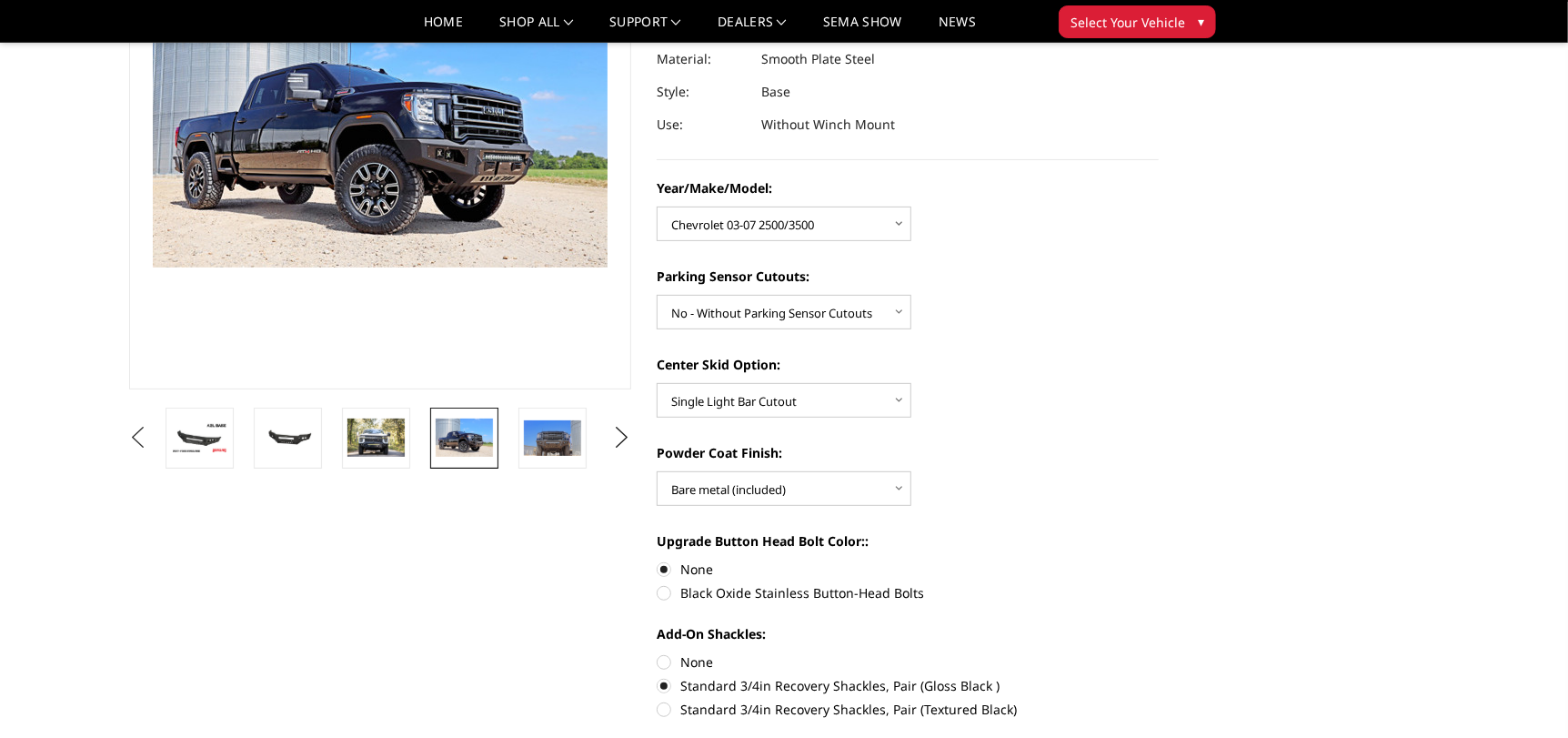
click at [135, 436] on button "Previous" at bounding box center [138, 437] width 27 height 27
click at [139, 440] on button "Previous" at bounding box center [138, 437] width 27 height 27
click at [152, 438] on button "Previous" at bounding box center [138, 437] width 27 height 27
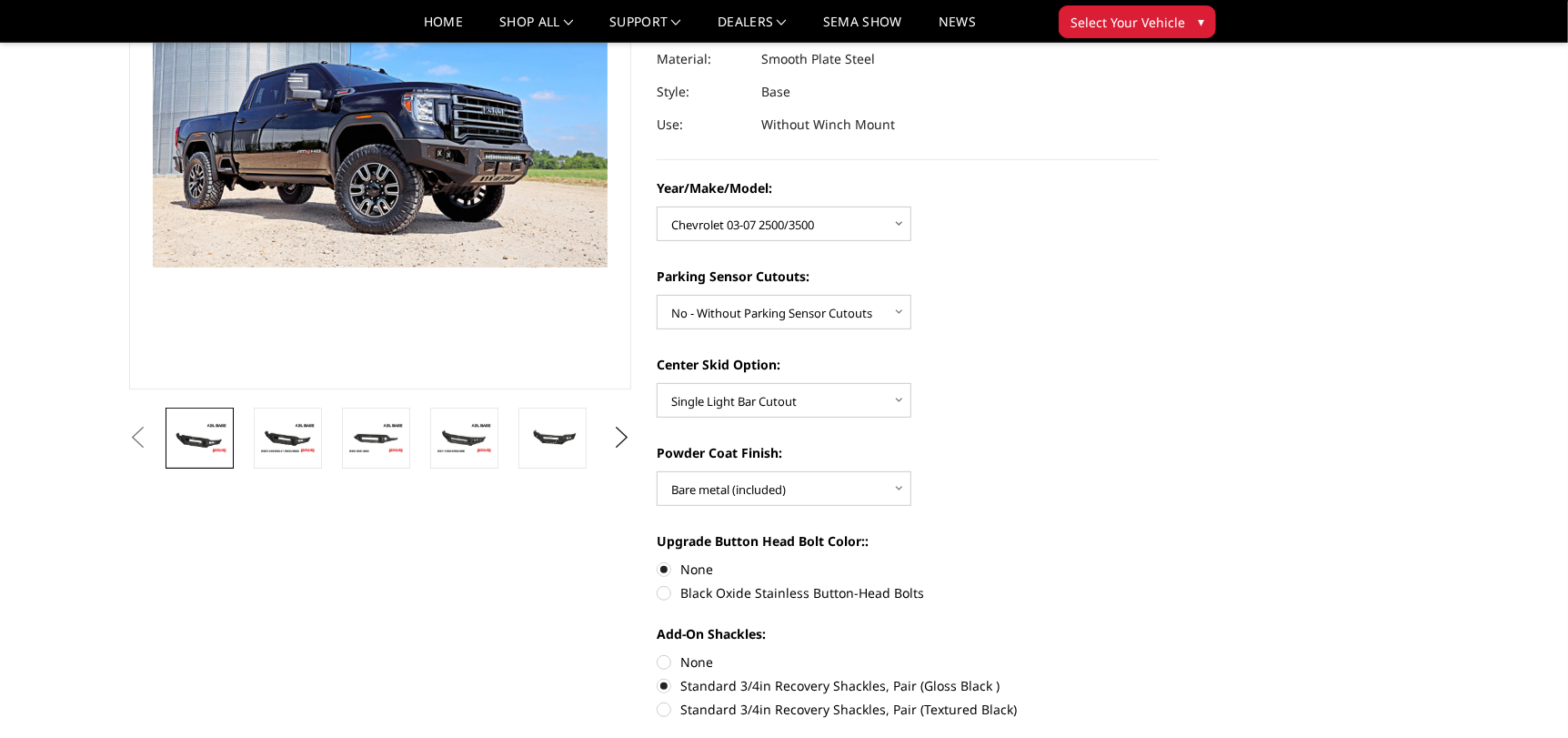
click at [215, 415] on link at bounding box center [200, 438] width 68 height 61
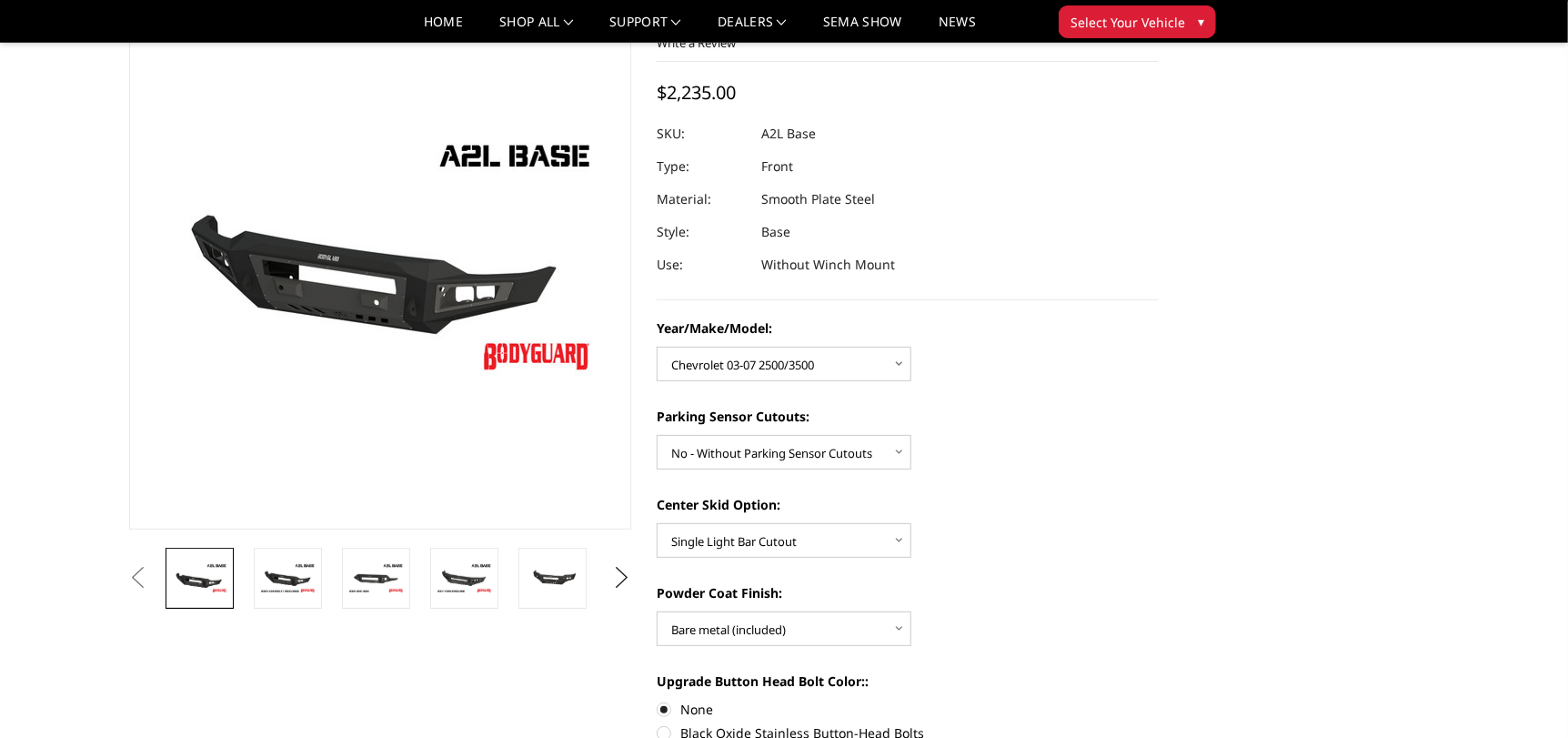
scroll to position [66, 0]
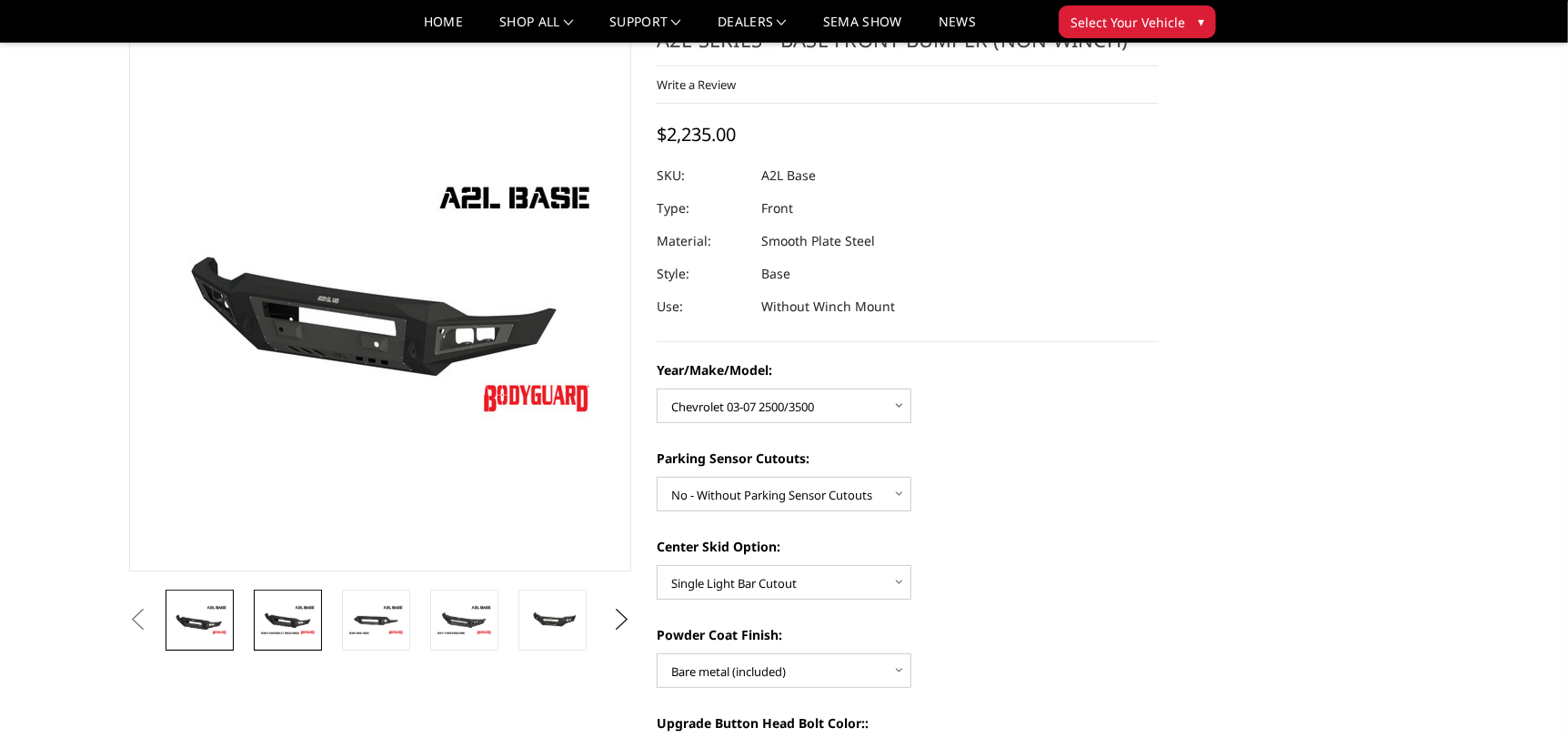
click at [273, 621] on img at bounding box center [287, 621] width 58 height 32
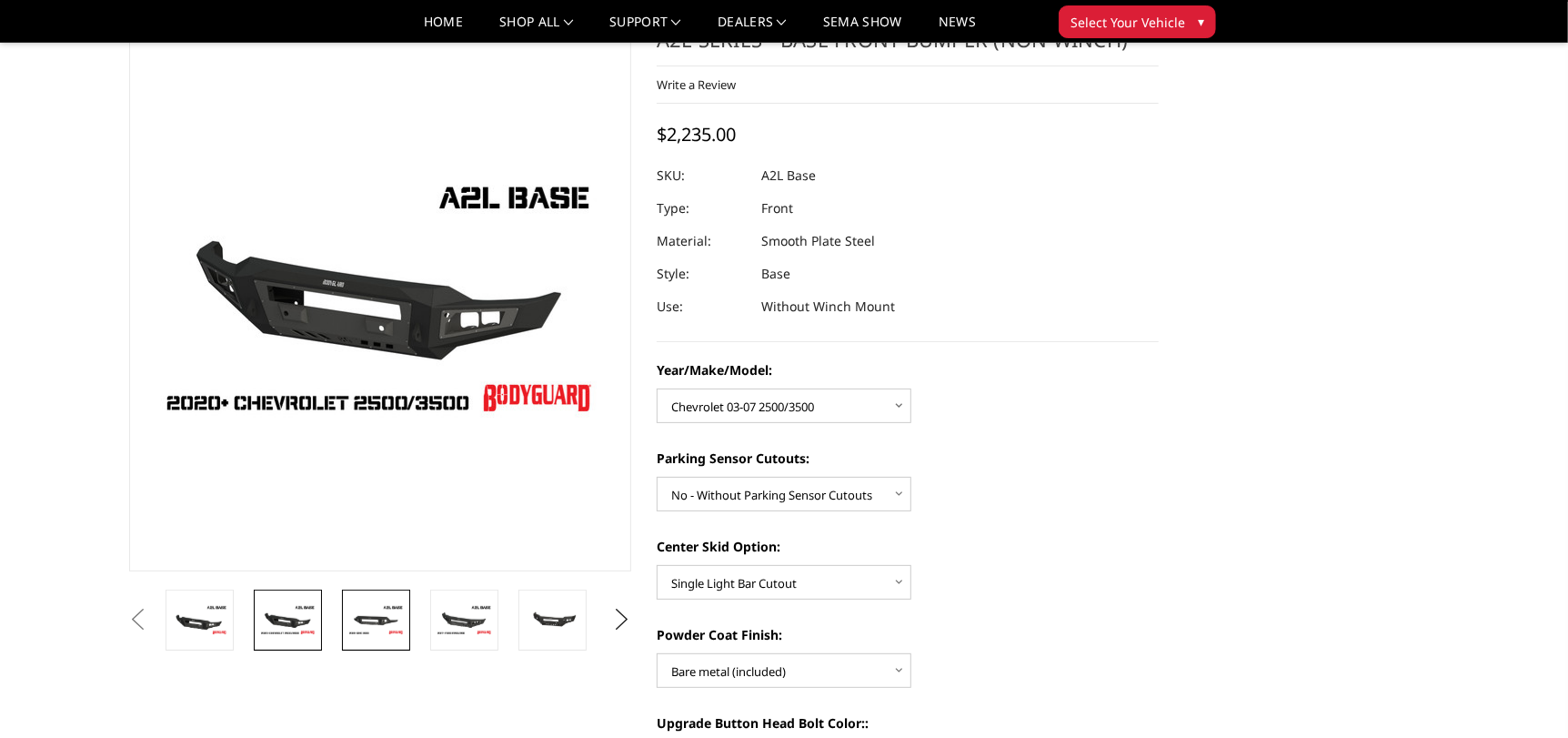
click at [368, 623] on img at bounding box center [375, 621] width 58 height 32
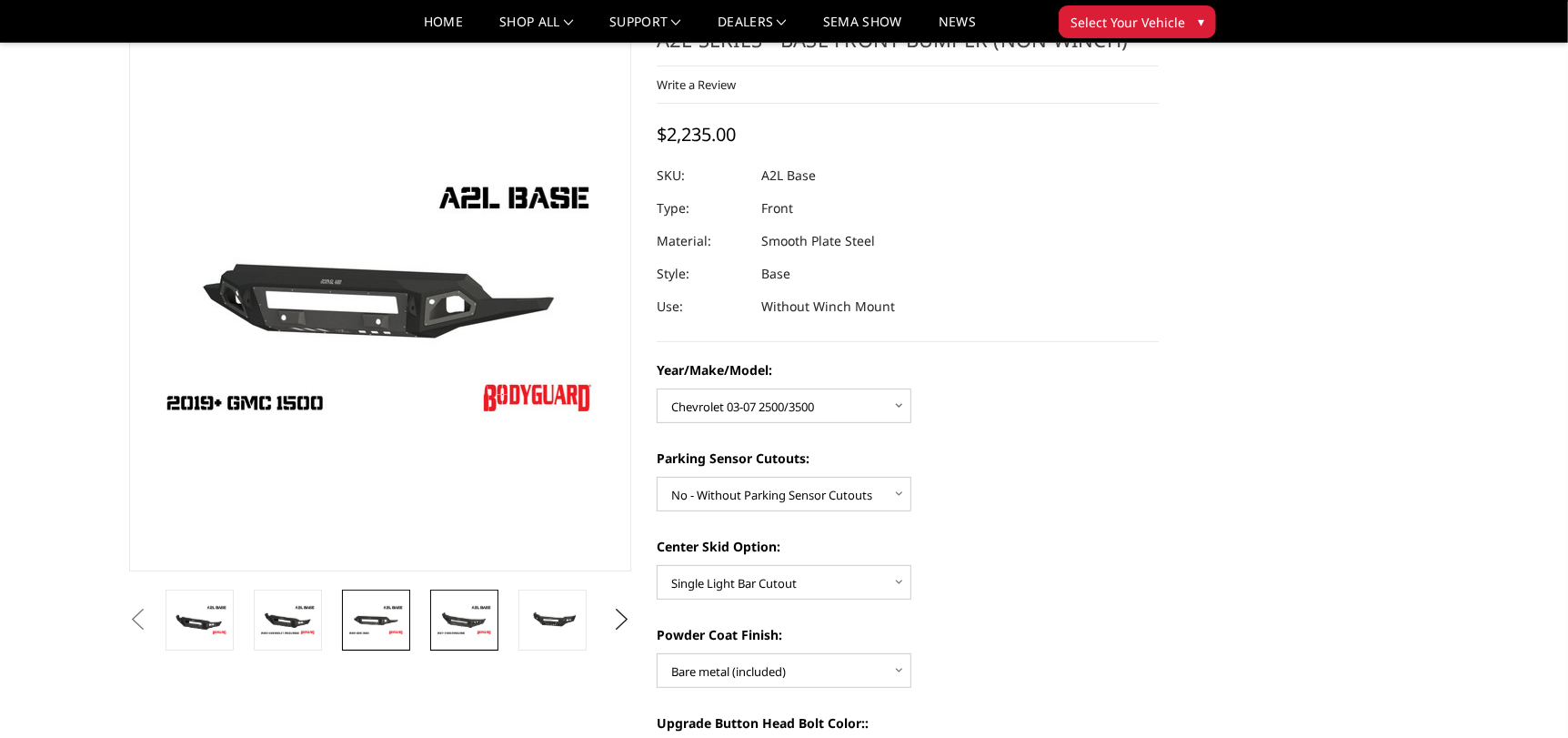
click at [479, 626] on img at bounding box center [464, 621] width 58 height 32
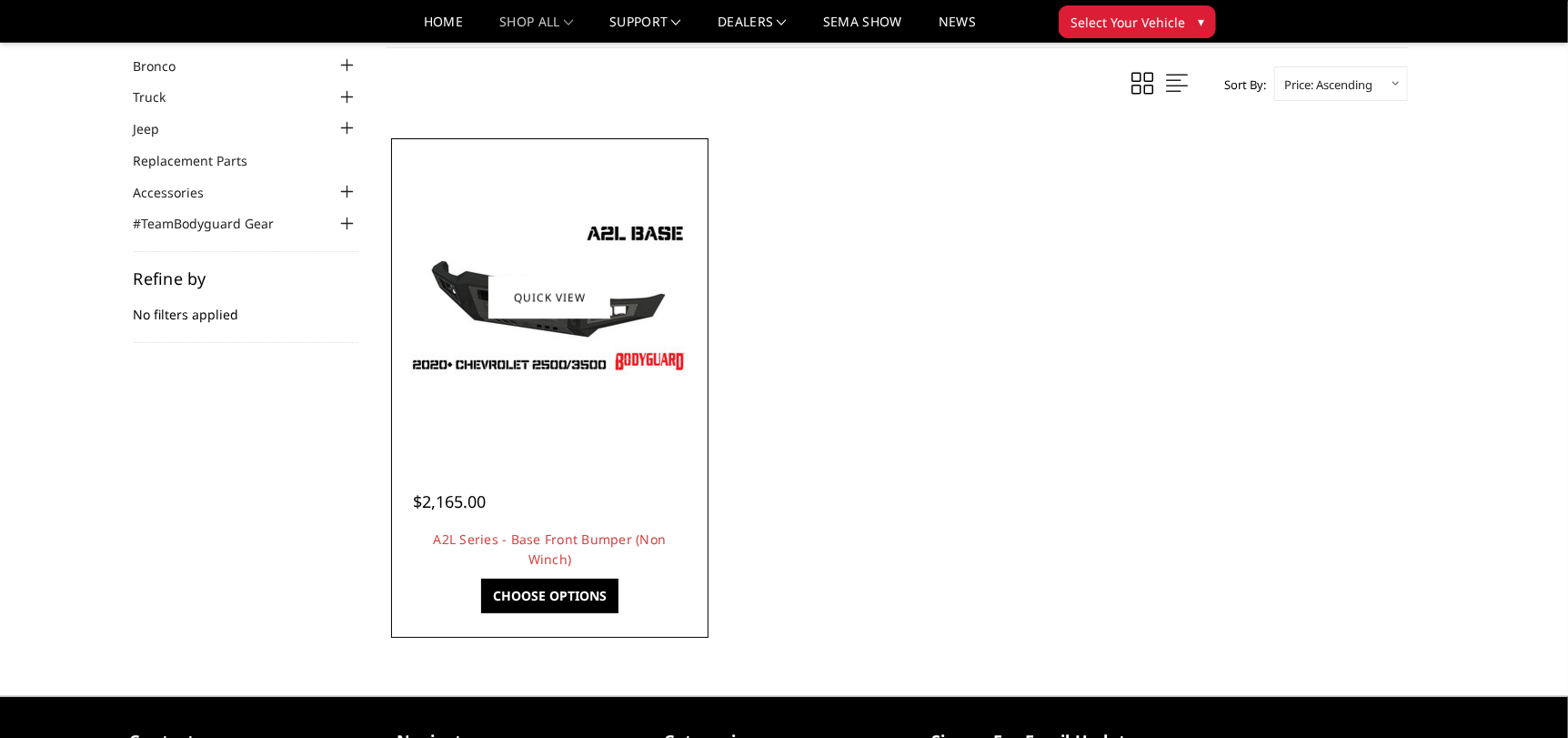
scroll to position [54, 0]
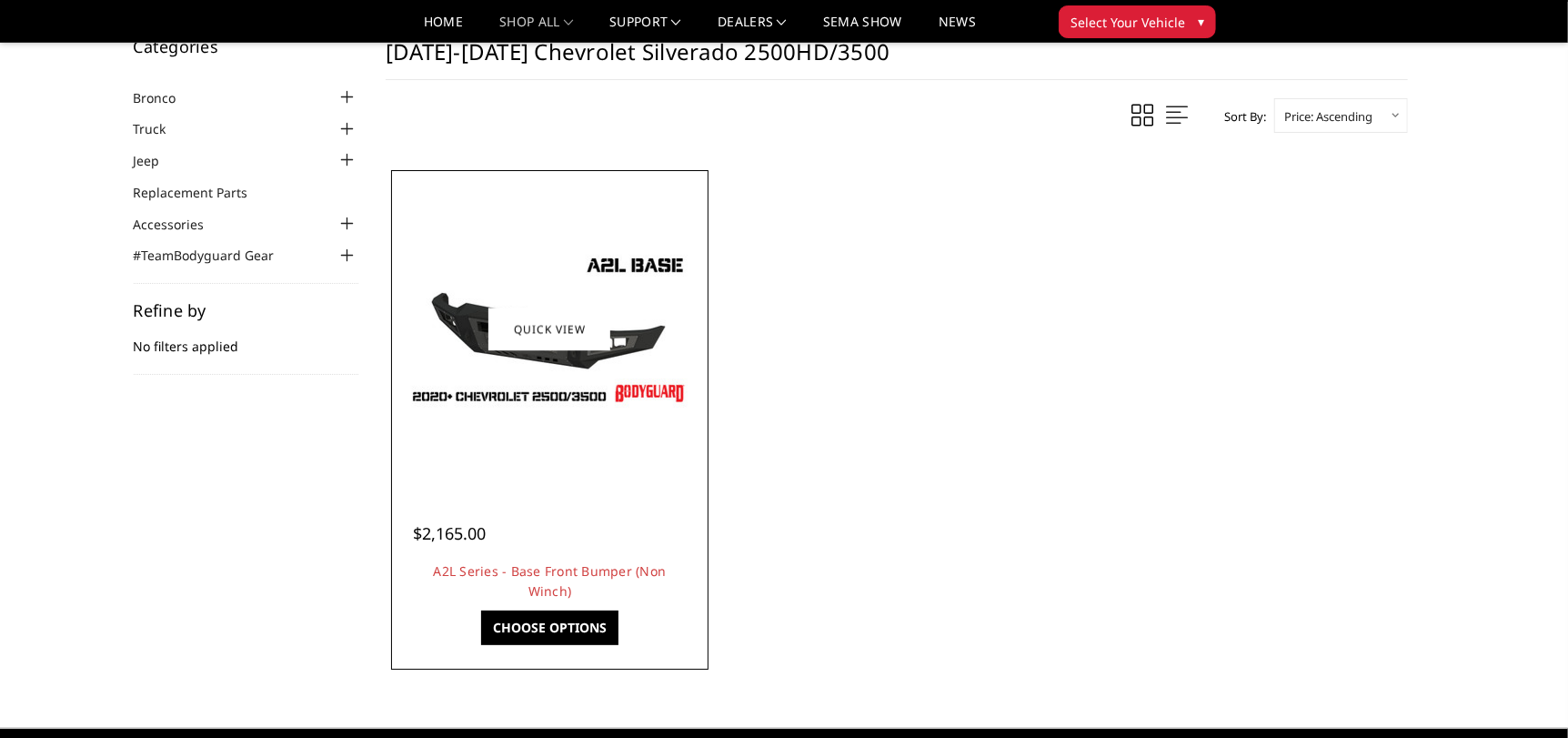
click at [545, 440] on div at bounding box center [549, 329] width 309 height 309
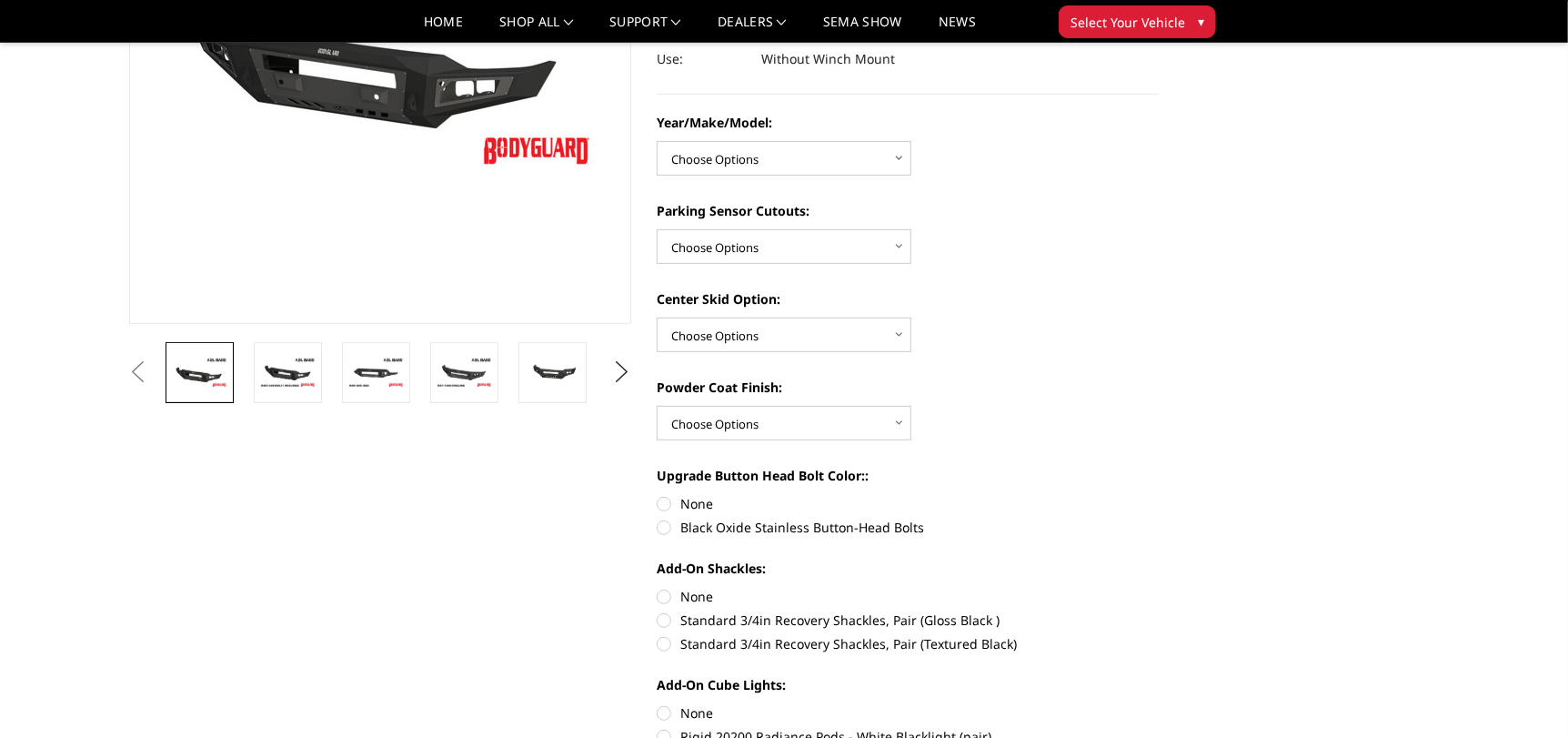
scroll to position [90, 0]
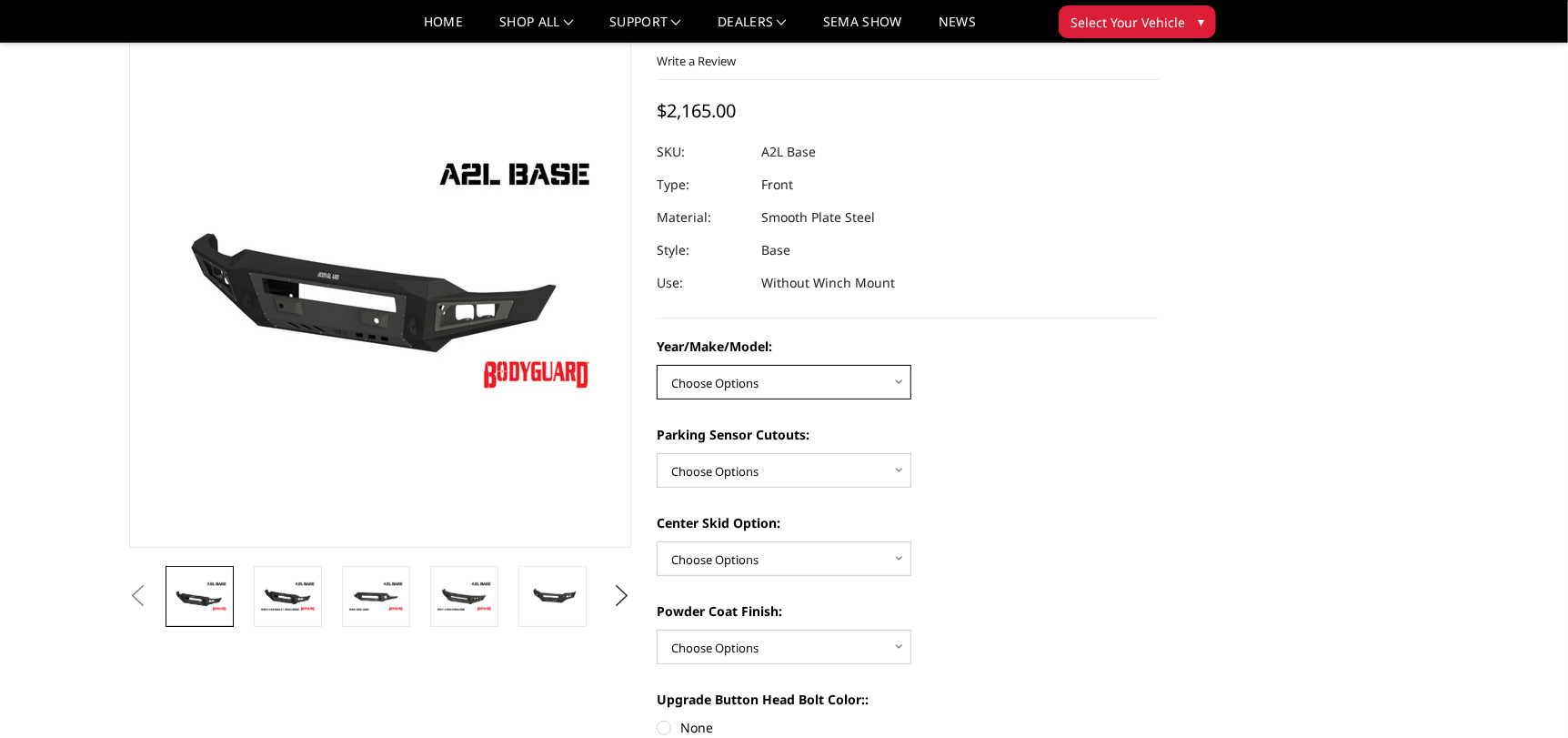
click at [741, 392] on select "Choose Options Chevrolet 15-19 2500/3500 Chevrolet 19-21 1500 Chevrolet 15-20 C…" at bounding box center [783, 382] width 254 height 35
select select "4333"
click at [656, 365] on select "Choose Options Chevrolet 15-19 2500/3500 Chevrolet 19-21 1500 Chevrolet 15-20 C…" at bounding box center [783, 382] width 254 height 35
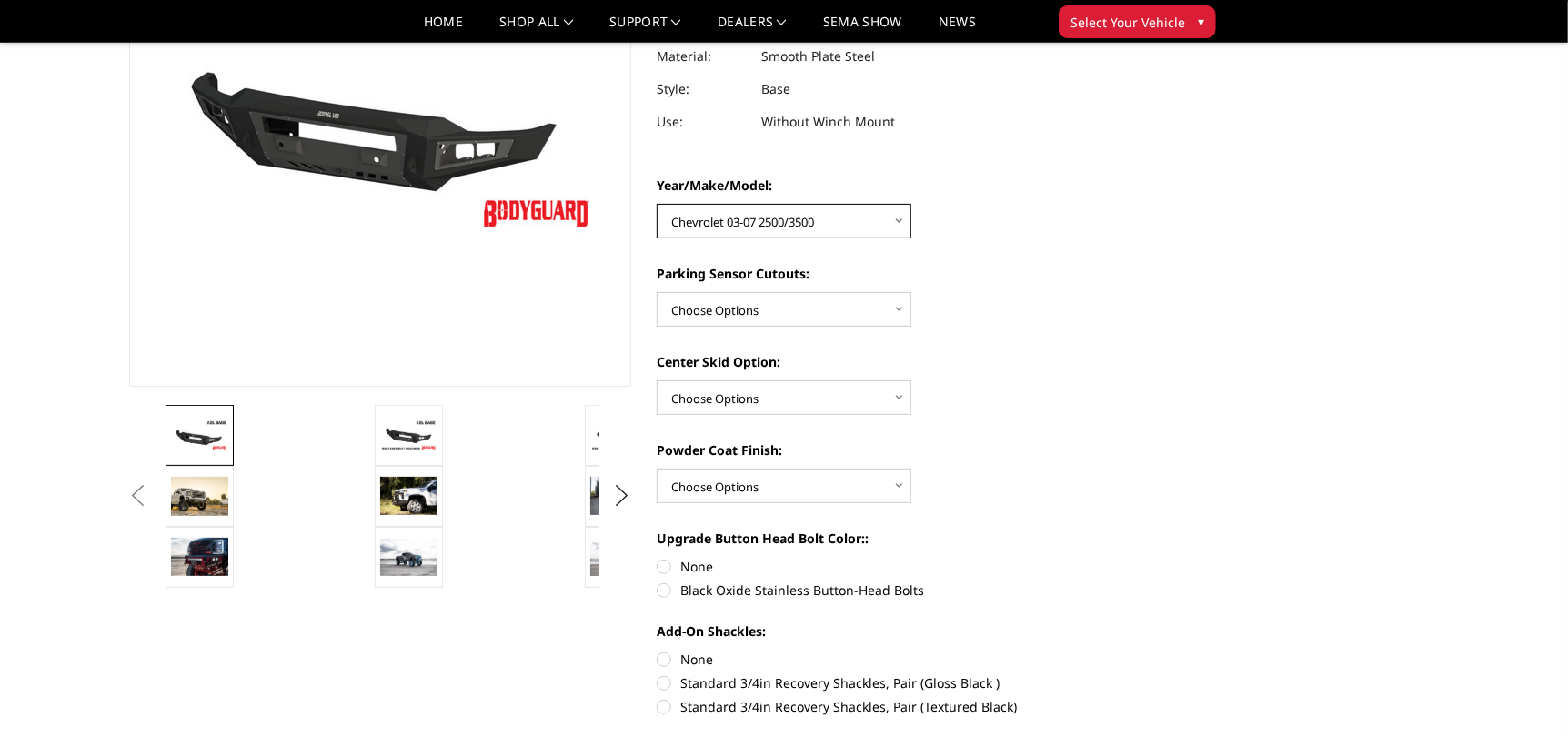
scroll to position [272, 0]
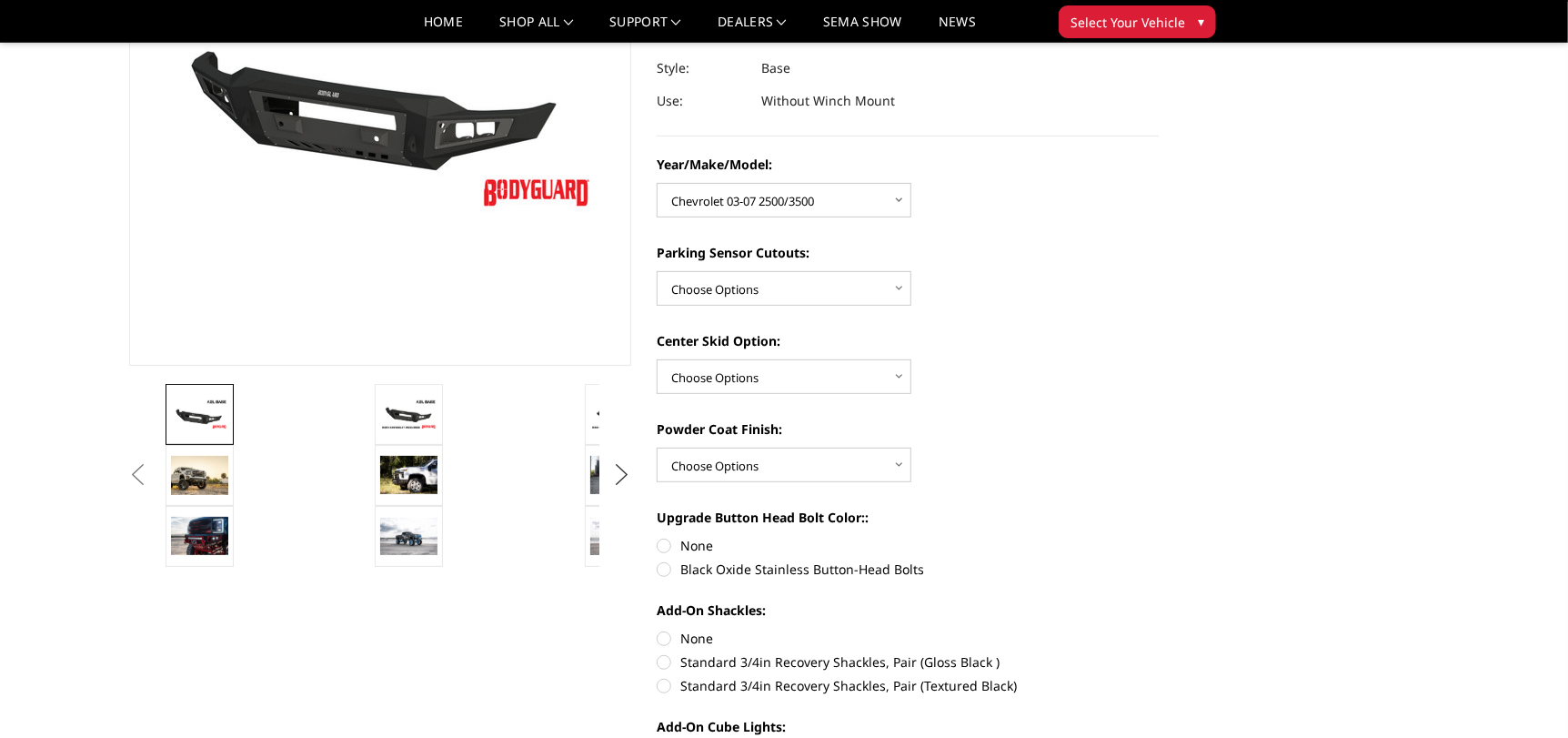
click at [628, 468] on button "Next" at bounding box center [621, 475] width 27 height 27
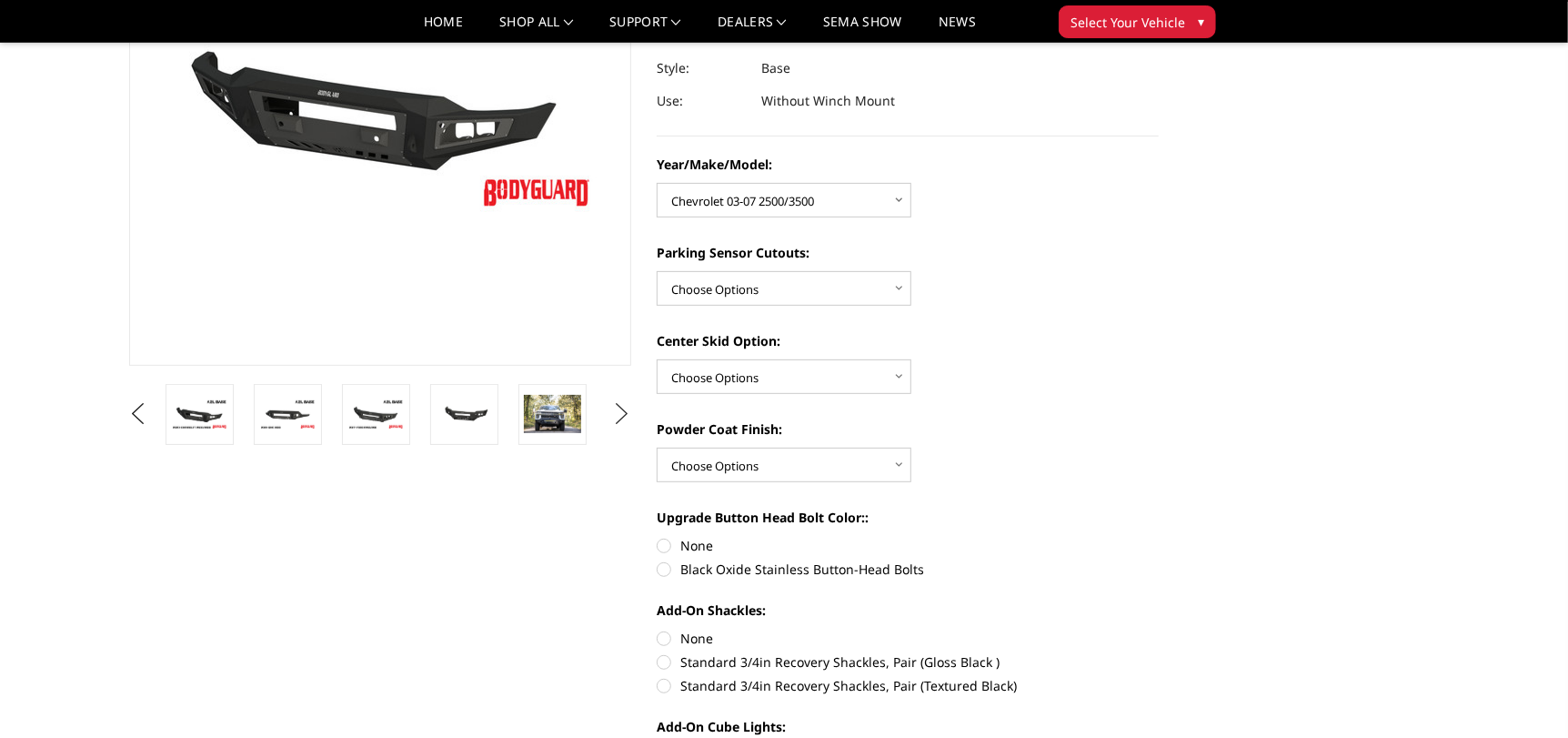
click at [620, 408] on button "Next" at bounding box center [621, 413] width 27 height 27
click at [620, 414] on button "Next" at bounding box center [621, 413] width 27 height 27
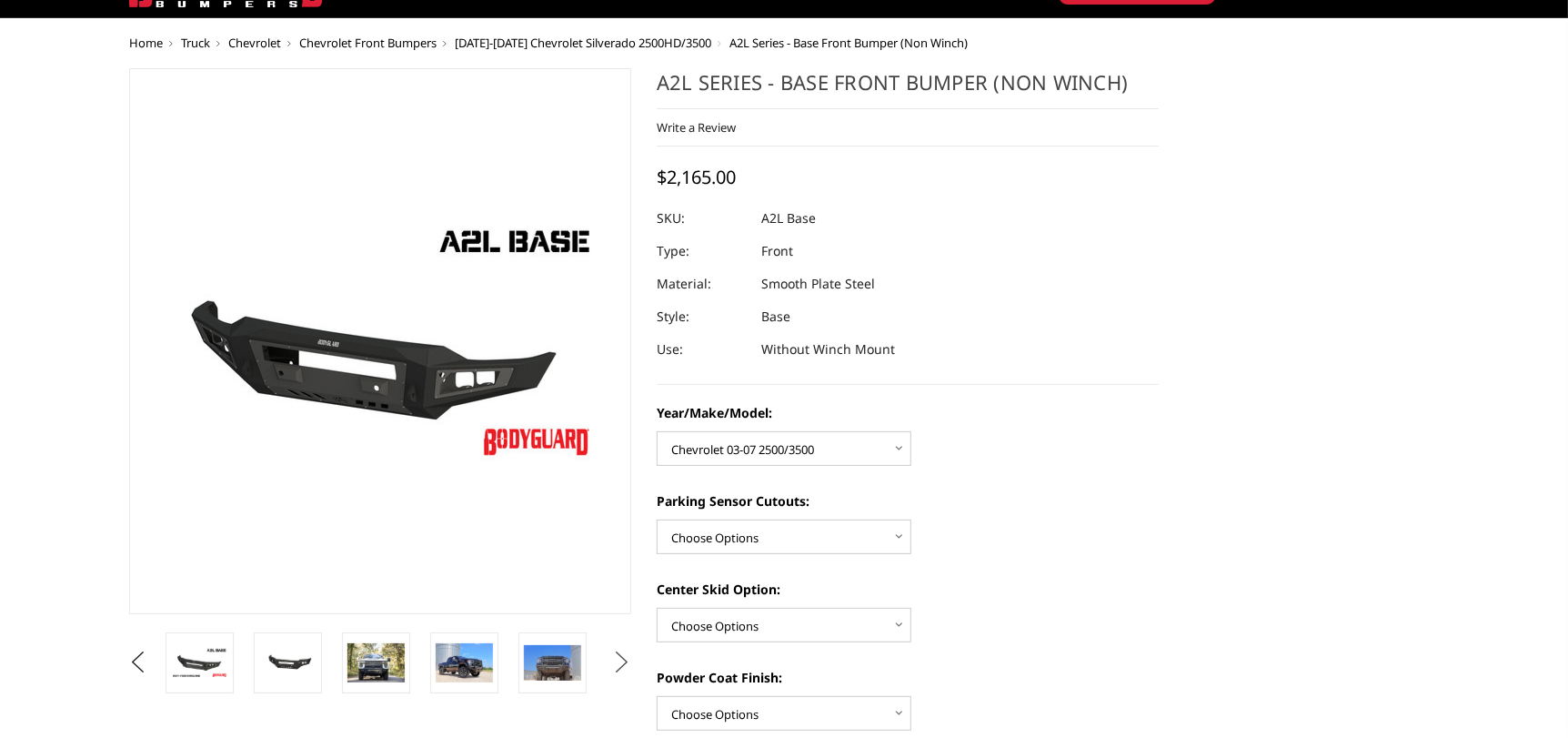
scroll to position [0, 0]
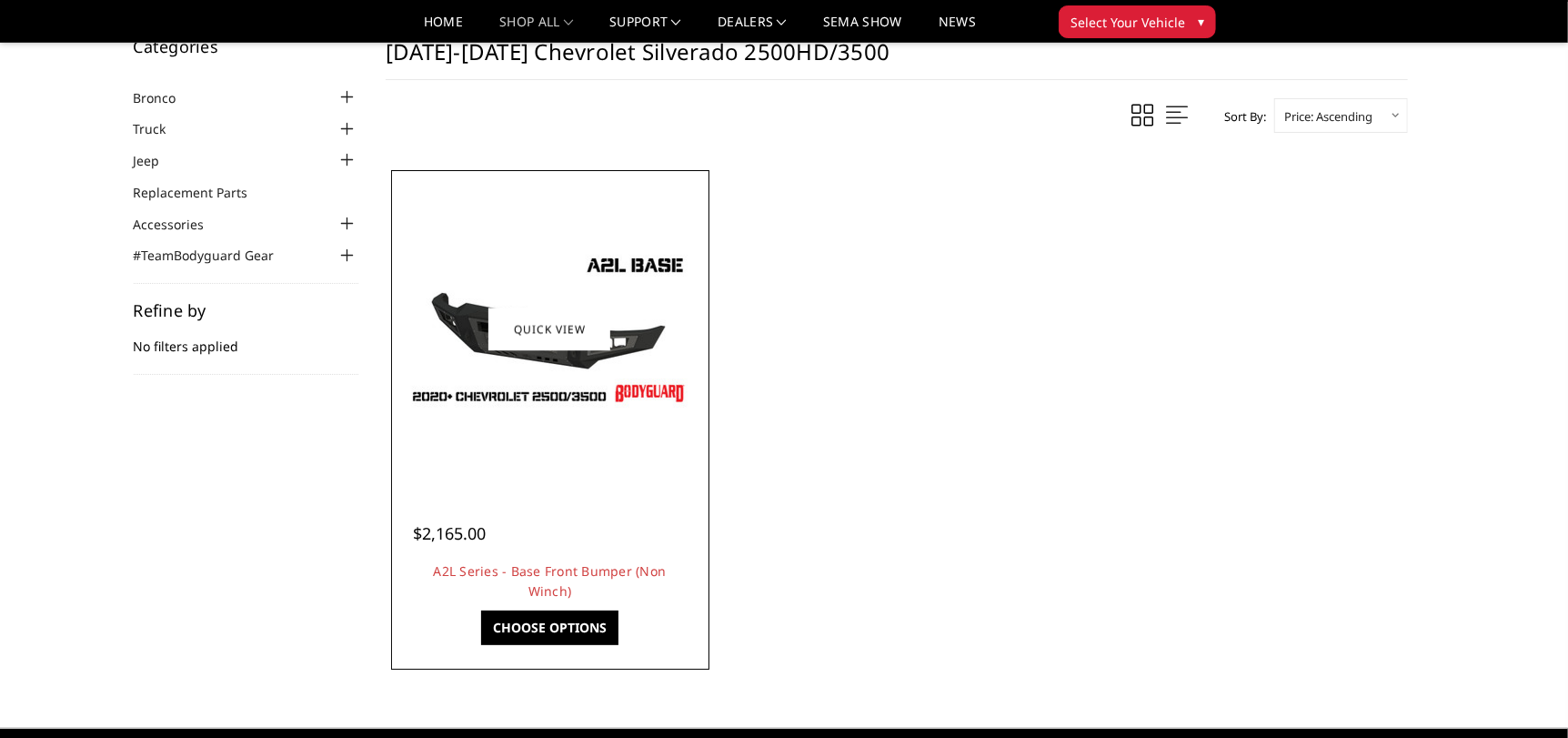
click at [596, 448] on div at bounding box center [549, 329] width 309 height 309
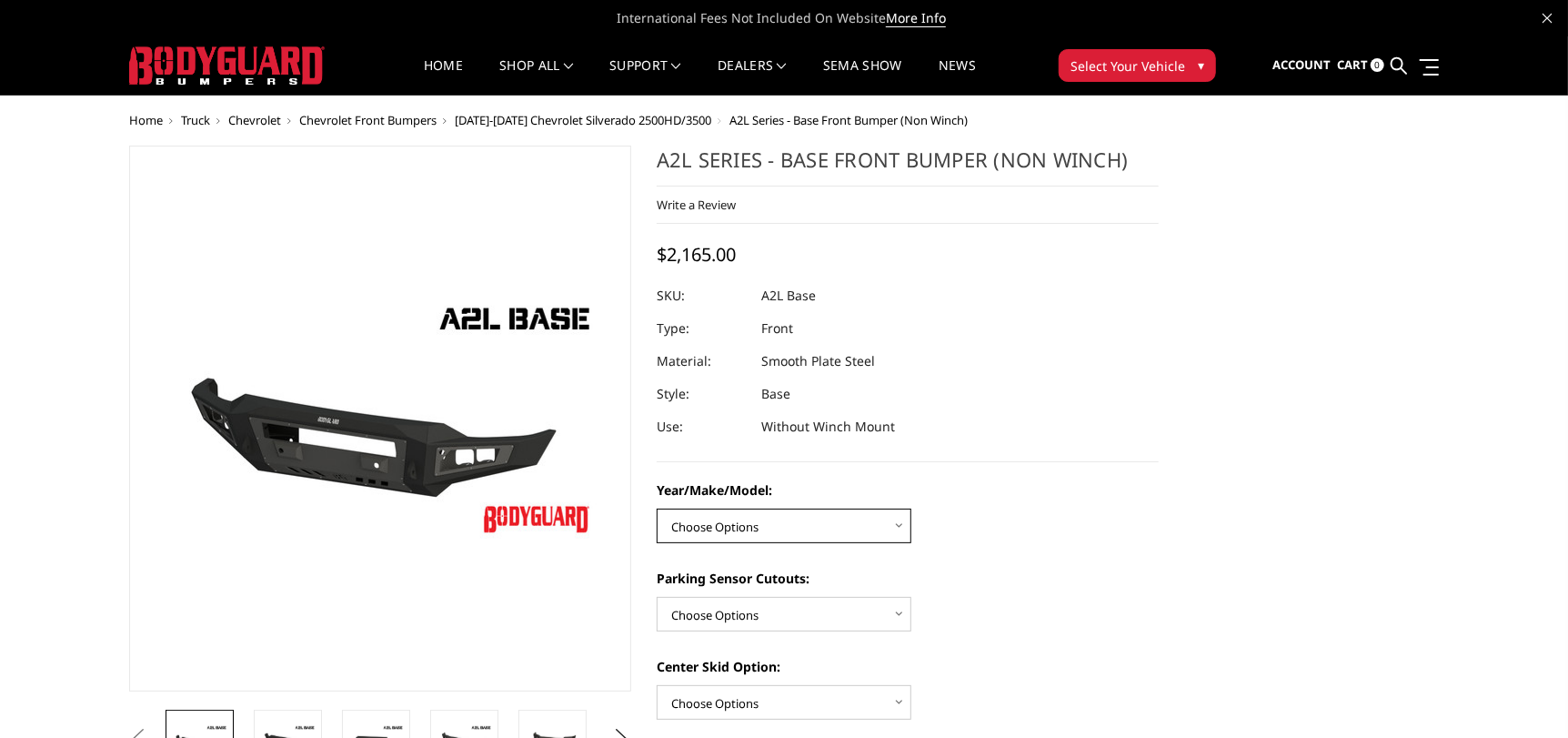
click at [738, 532] on select "Choose Options Chevrolet 15-19 2500/3500 Chevrolet 19-21 1500 Chevrolet 15-20 […" at bounding box center [783, 526] width 254 height 35
select select "4333"
click at [656, 509] on select "Choose Options Chevrolet 15-19 2500/3500 Chevrolet 19-21 1500 Chevrolet 15-20 […" at bounding box center [783, 526] width 254 height 35
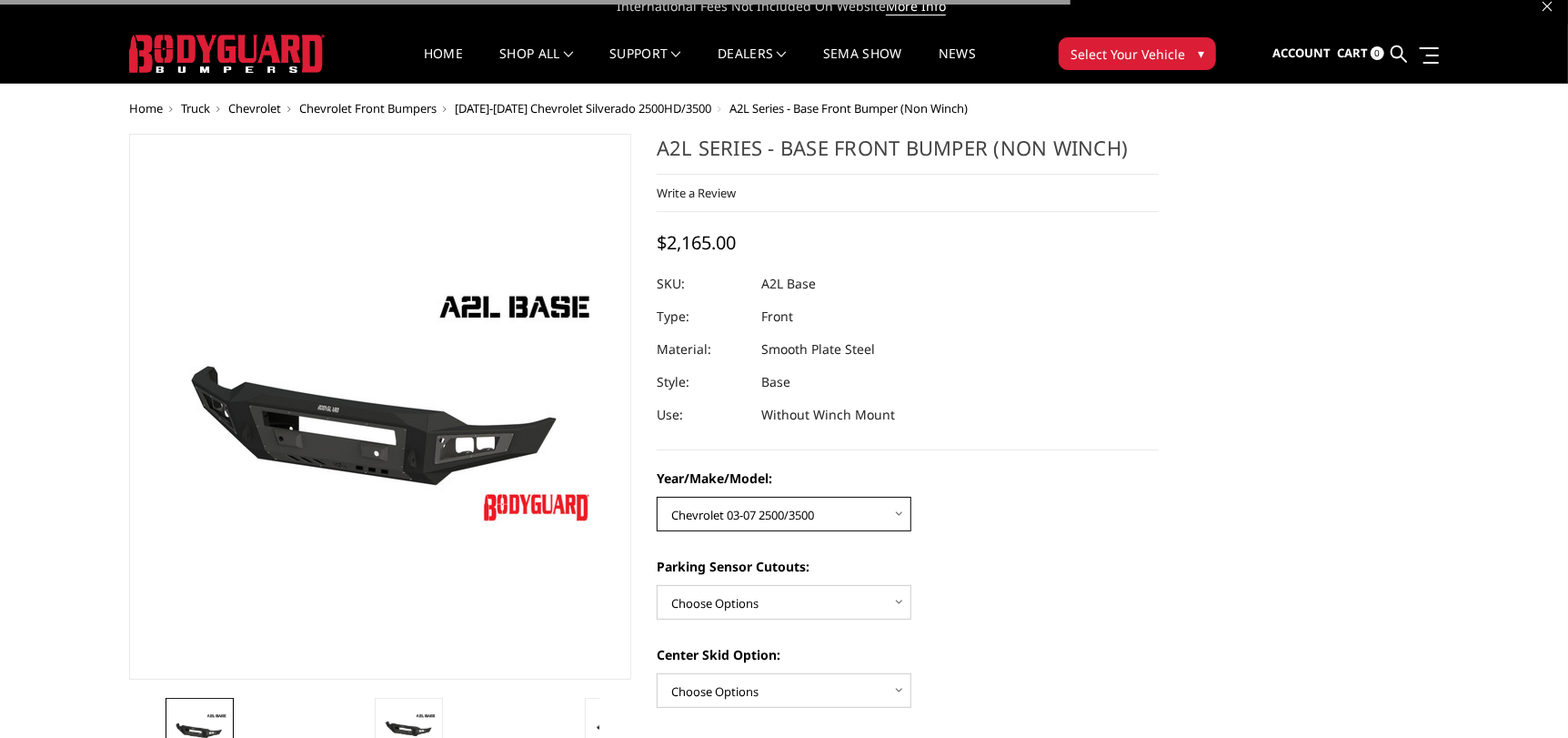
scroll to position [364, 0]
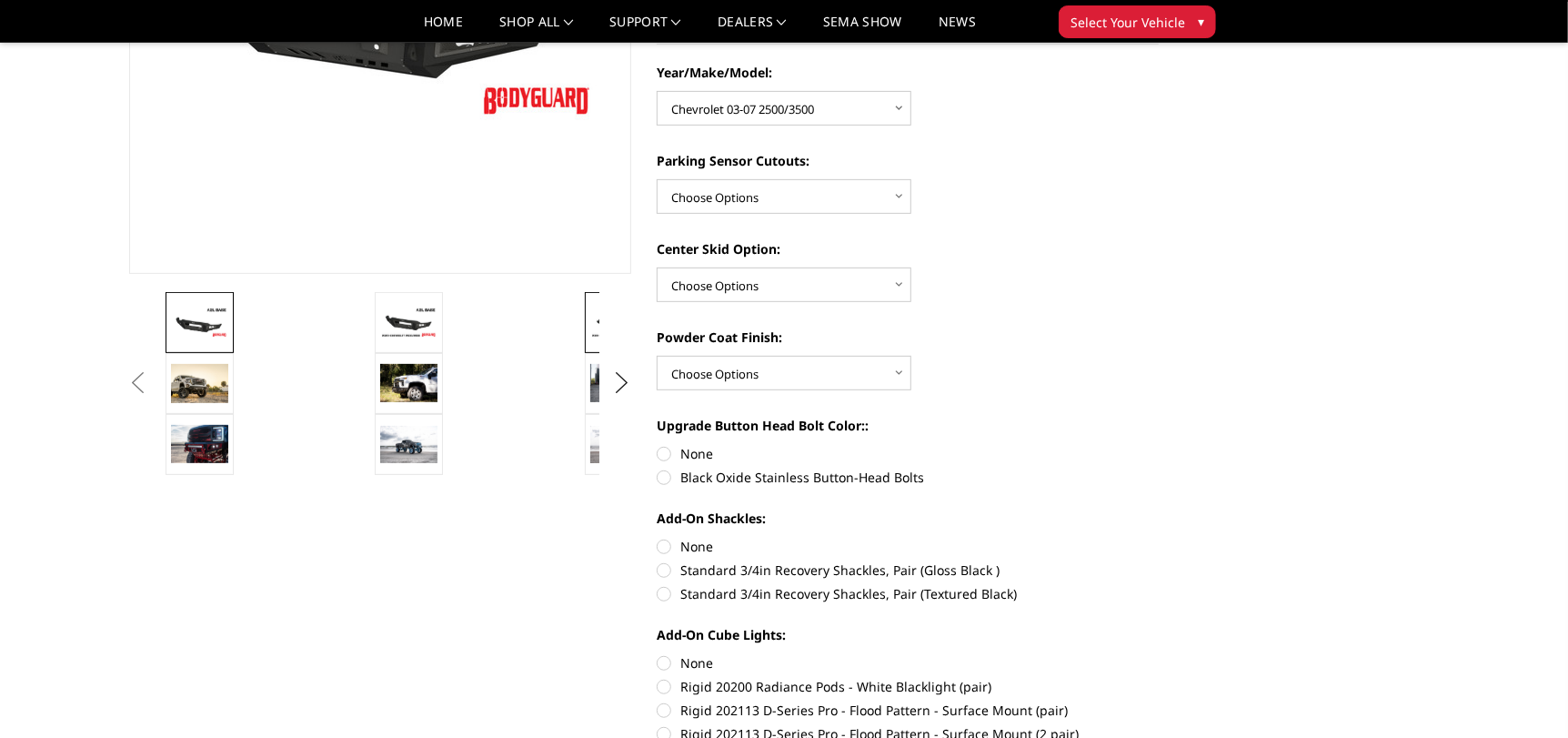
click at [595, 330] on img at bounding box center [618, 323] width 58 height 32
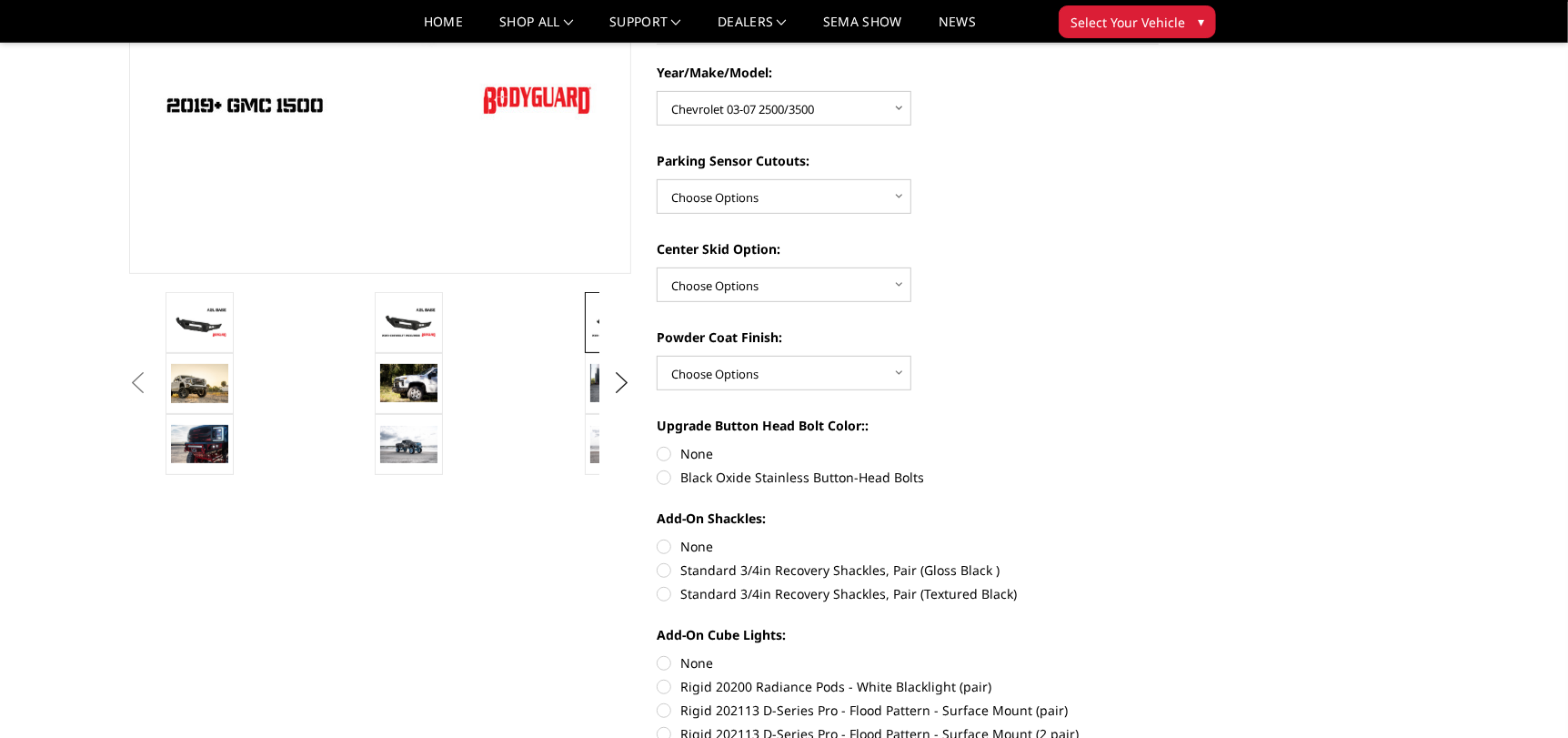
click at [572, 392] on li at bounding box center [474, 383] width 209 height 61
click at [591, 387] on img at bounding box center [618, 383] width 58 height 38
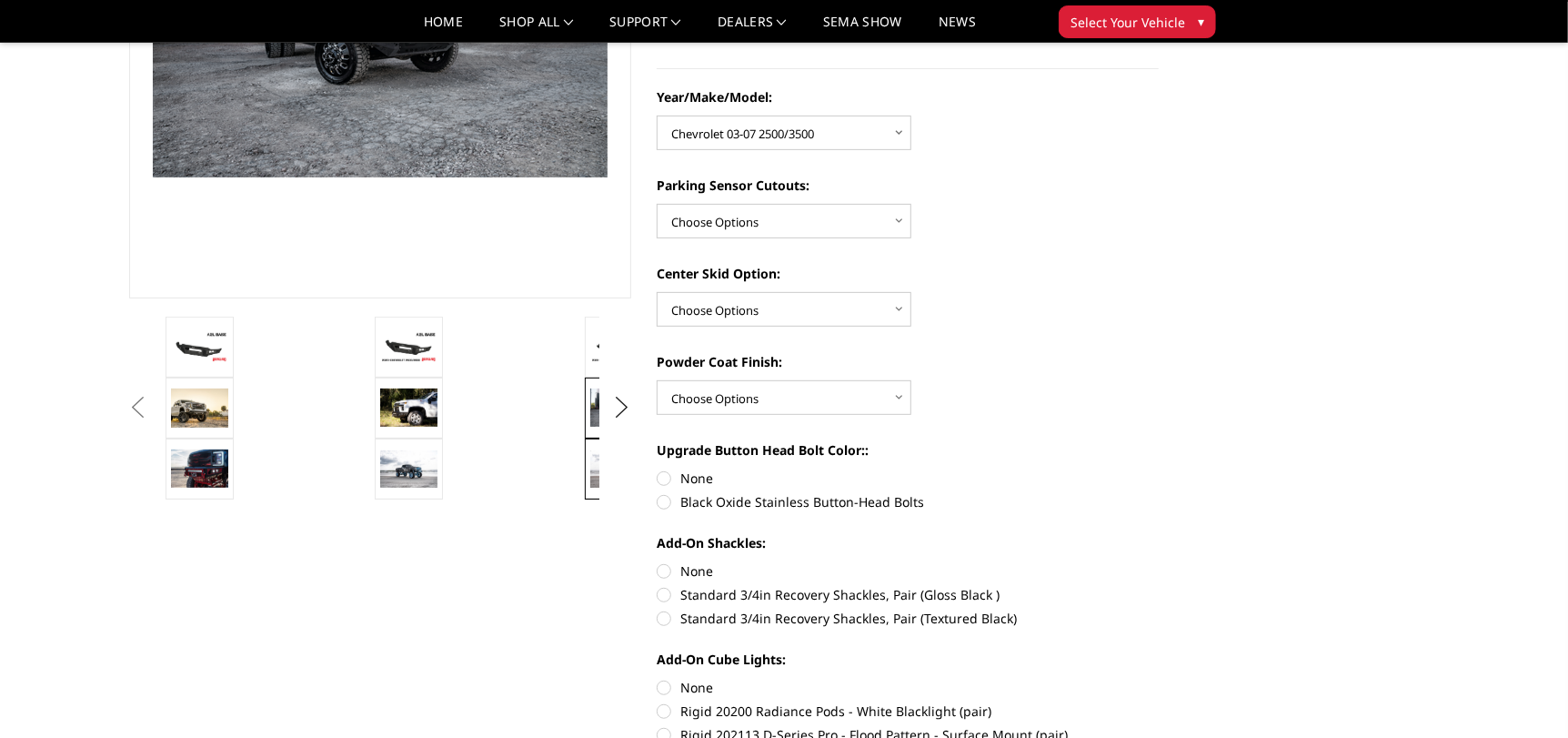
click at [589, 448] on link at bounding box center [618, 469] width 68 height 61
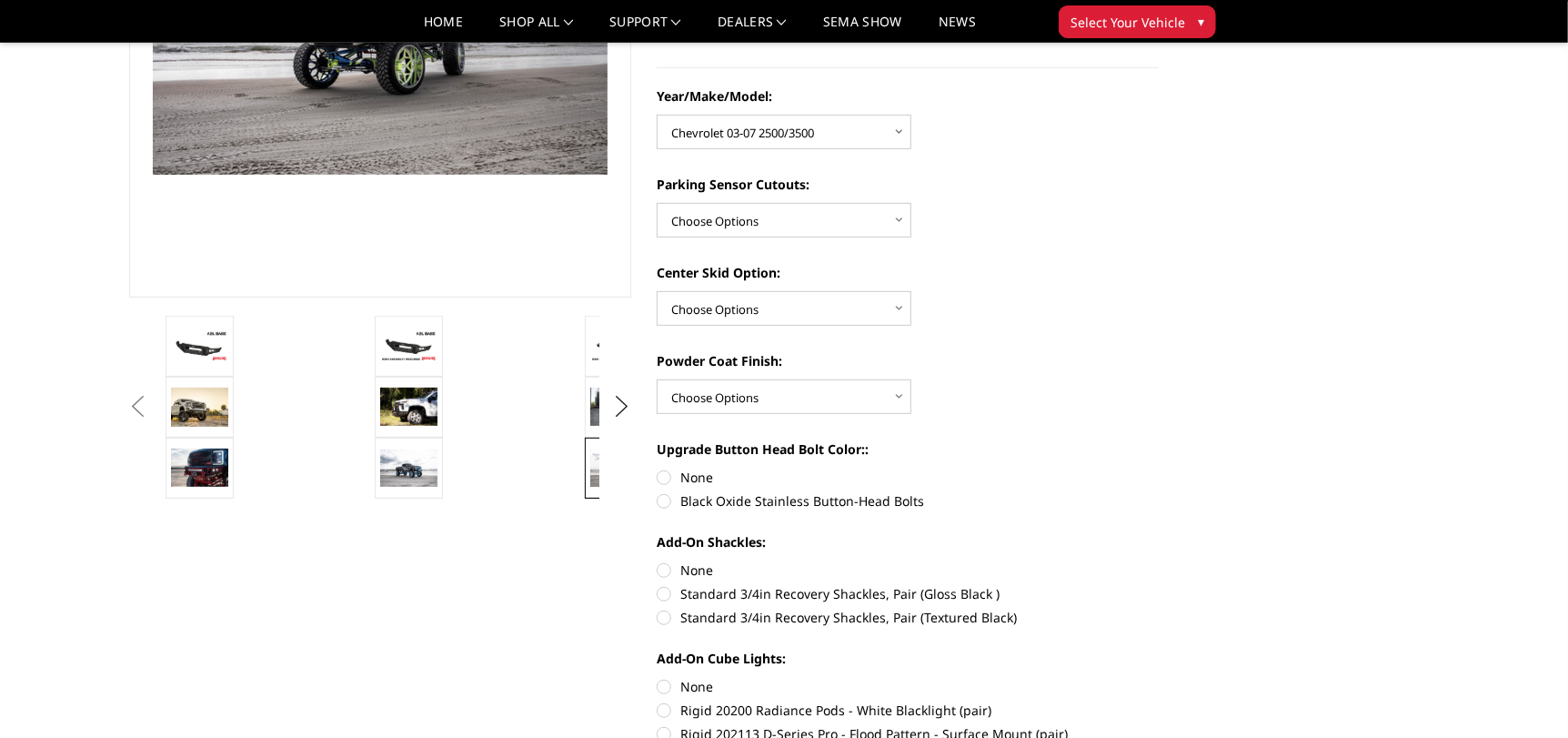
scroll to position [158, 0]
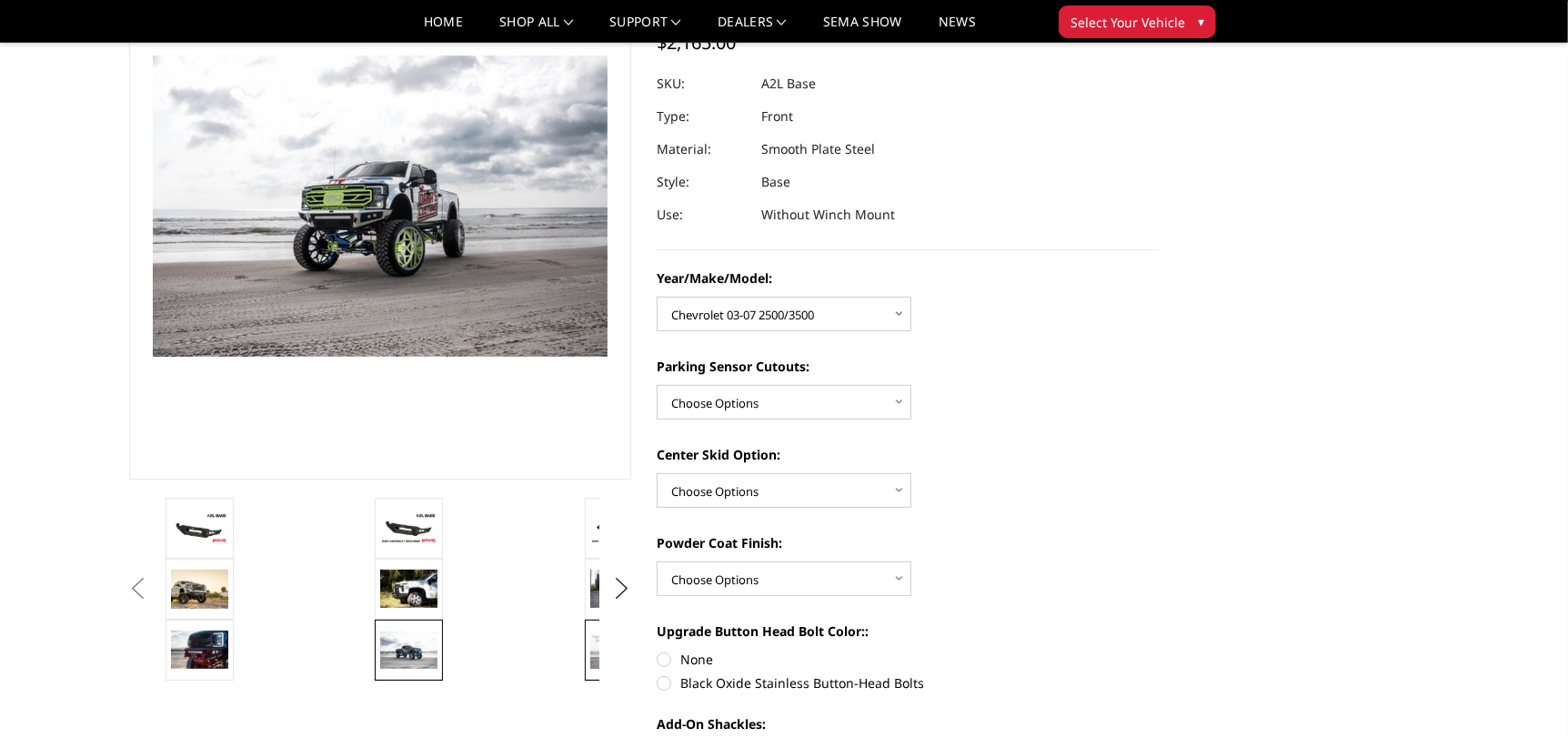
click at [422, 646] on img at bounding box center [409, 649] width 58 height 37
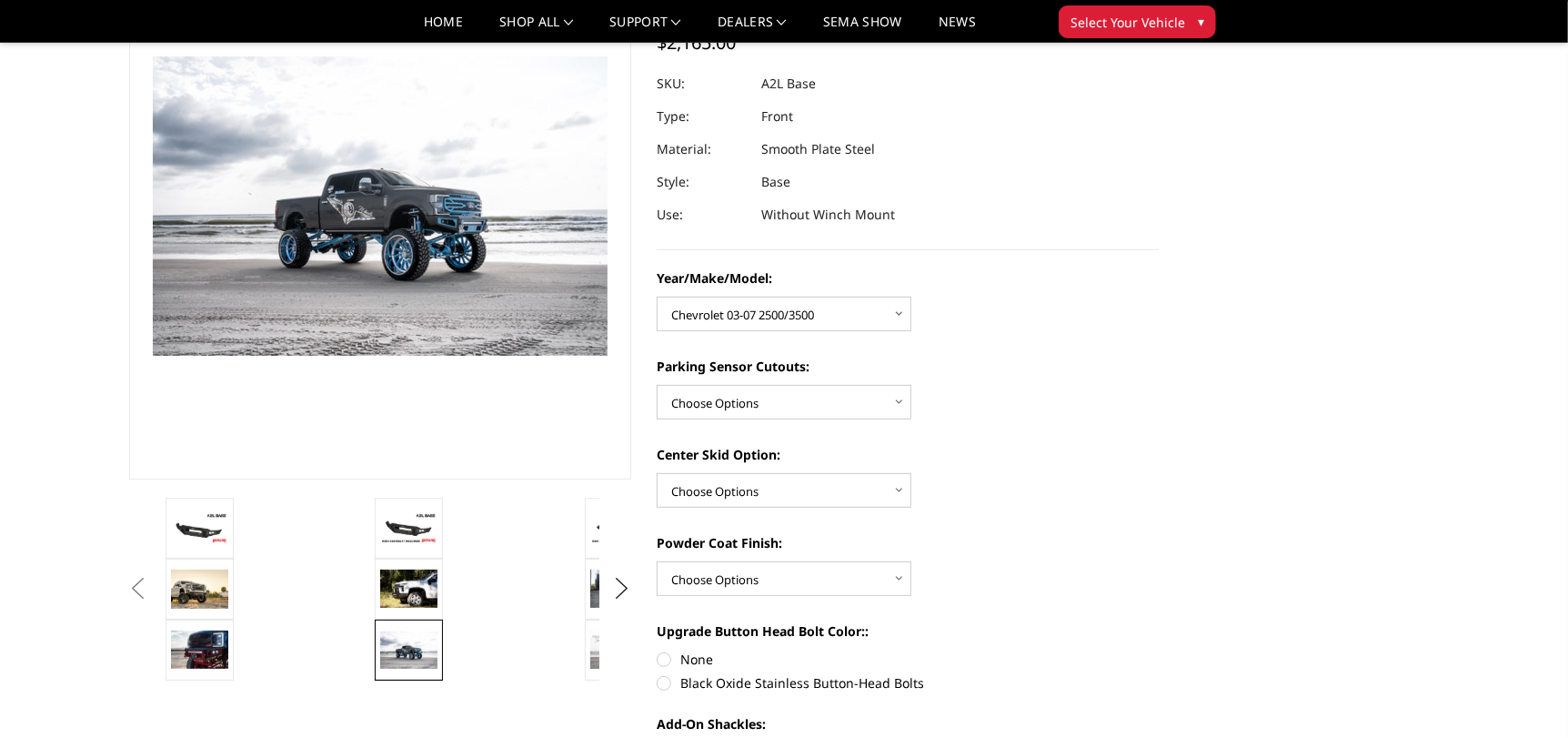
scroll to position [159, 0]
click at [199, 658] on img at bounding box center [200, 649] width 58 height 38
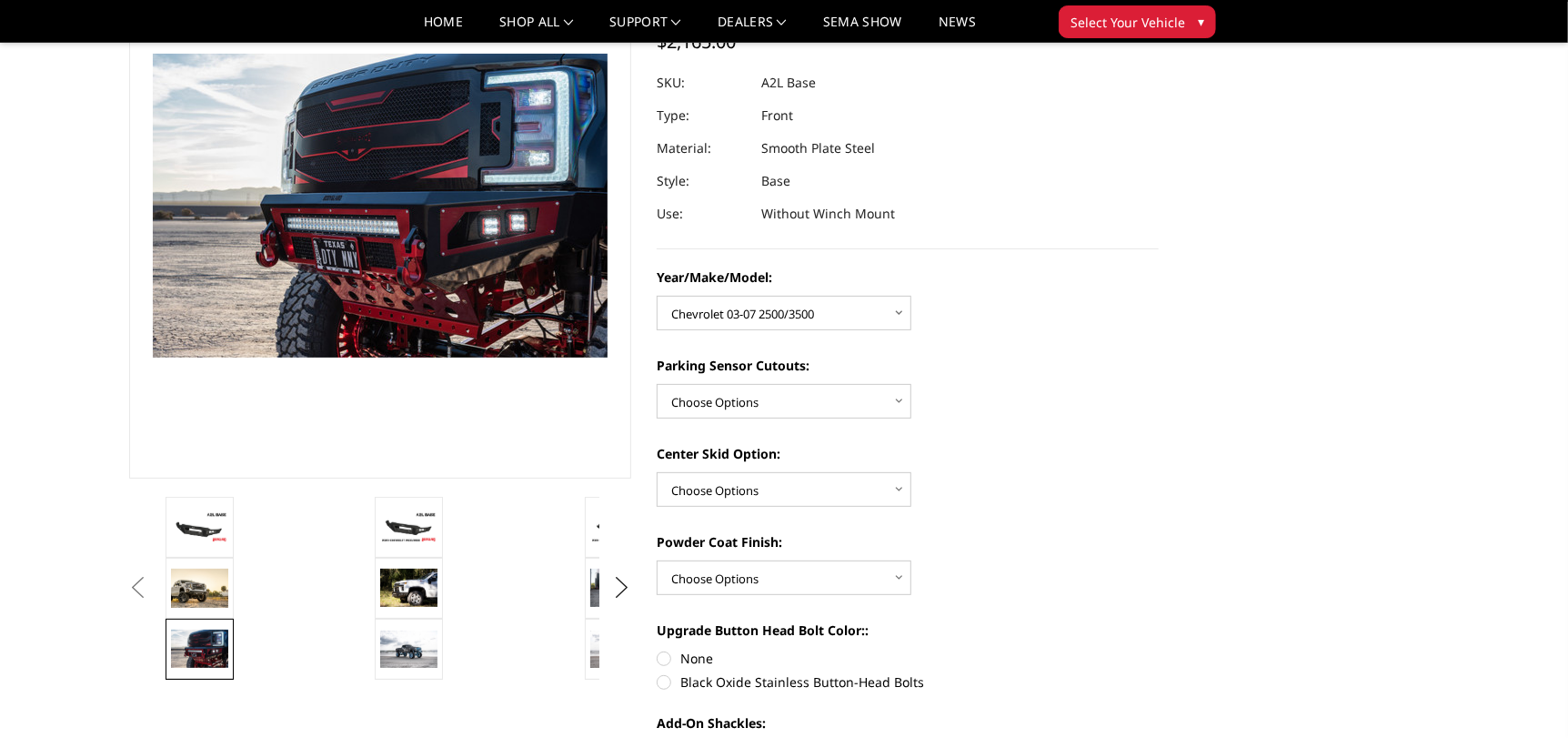
scroll to position [156, 0]
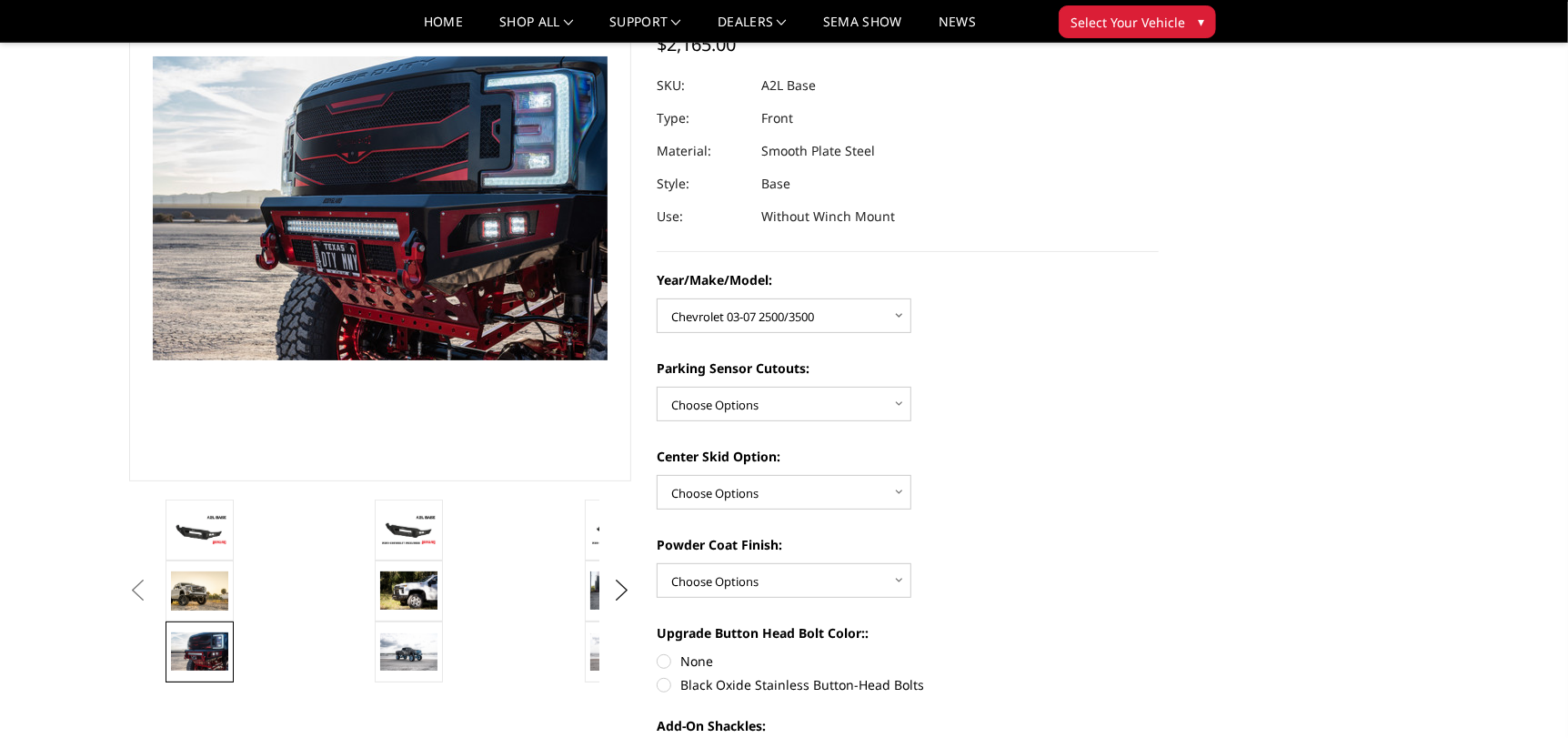
click at [152, 583] on button "Previous" at bounding box center [138, 590] width 27 height 27
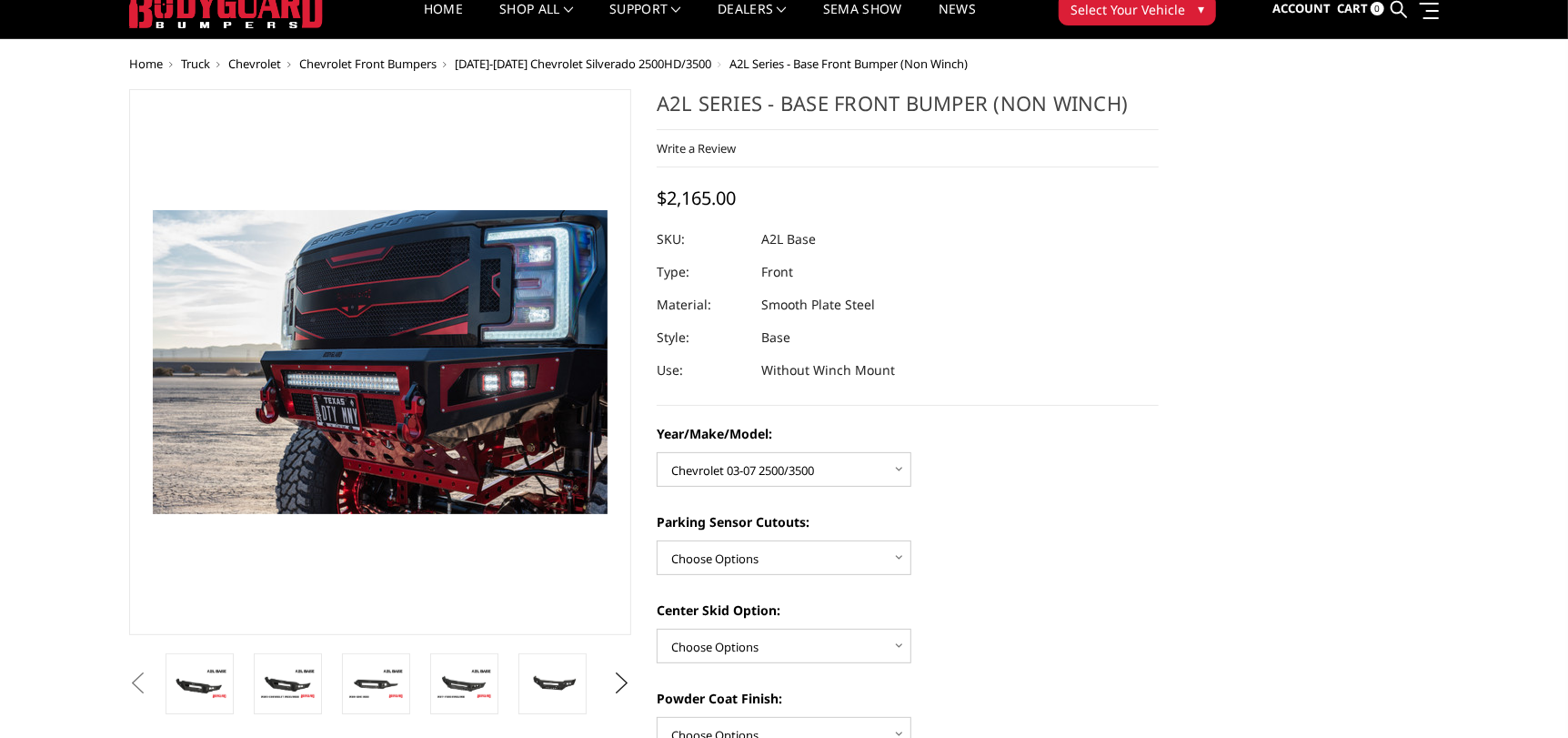
scroll to position [25, 0]
